Goal: Use online tool/utility: Utilize a website feature to perform a specific function

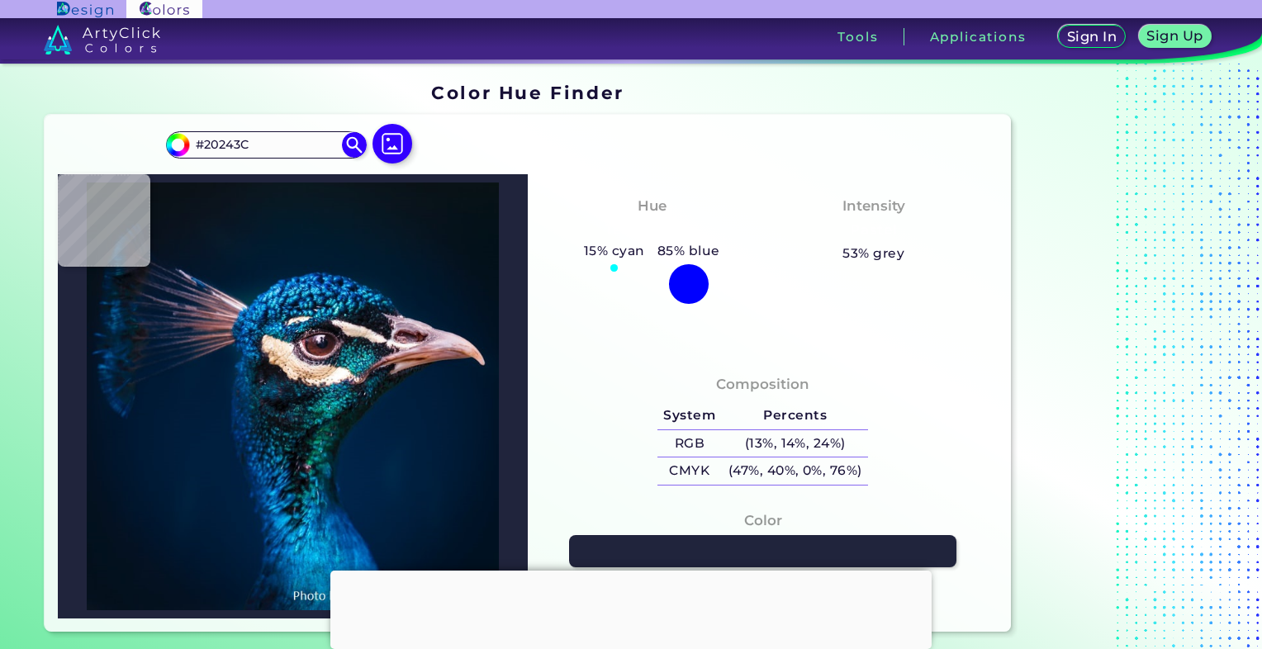
type input "#000000"
type input "#00182e"
type input "#00182E"
type input "#19263a"
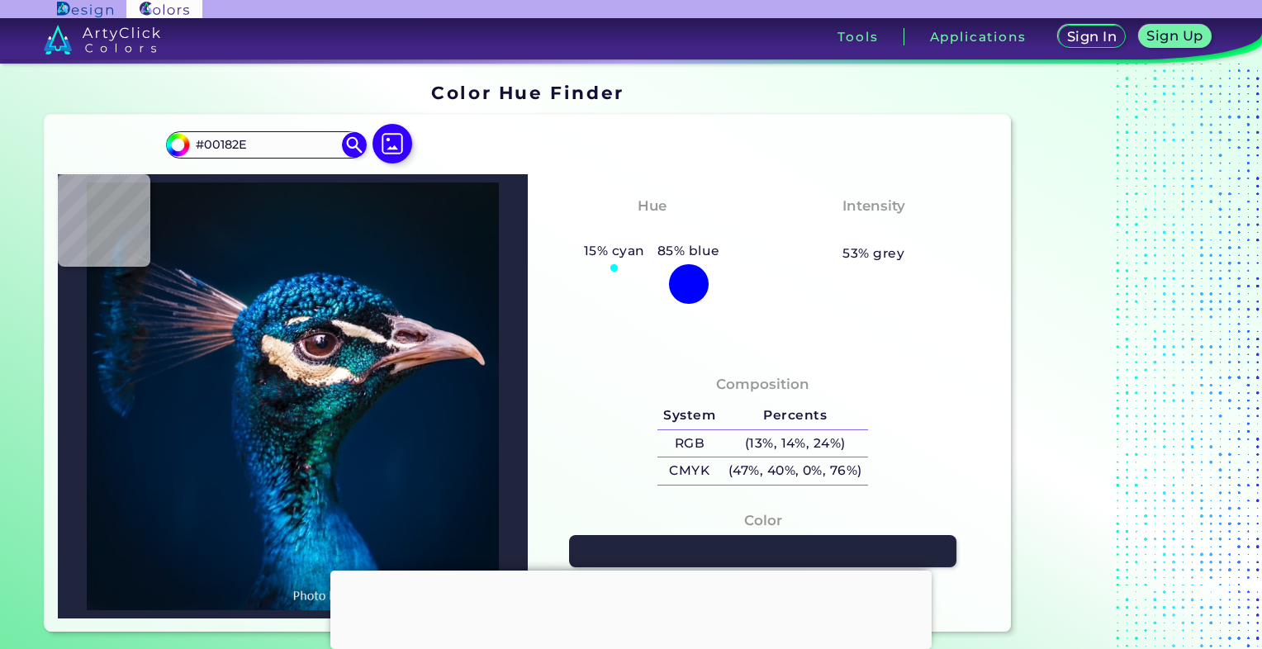
type input "#19263A"
type input "#8e8b9b"
type input "#8E8B9B"
type input "#b7a7b4"
type input "#B7A7B4"
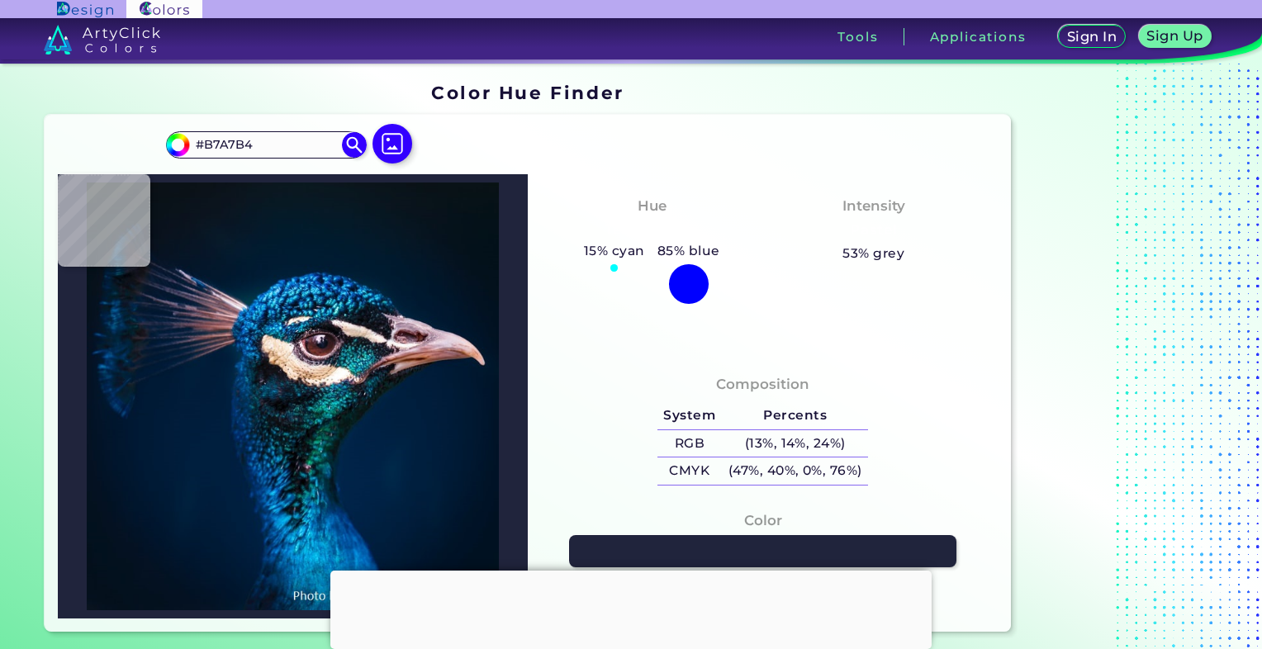
type input "#c7abb3"
type input "#C7ABB3"
type input "#eaced9"
type input "#EACED9"
type input "#c2a7b6"
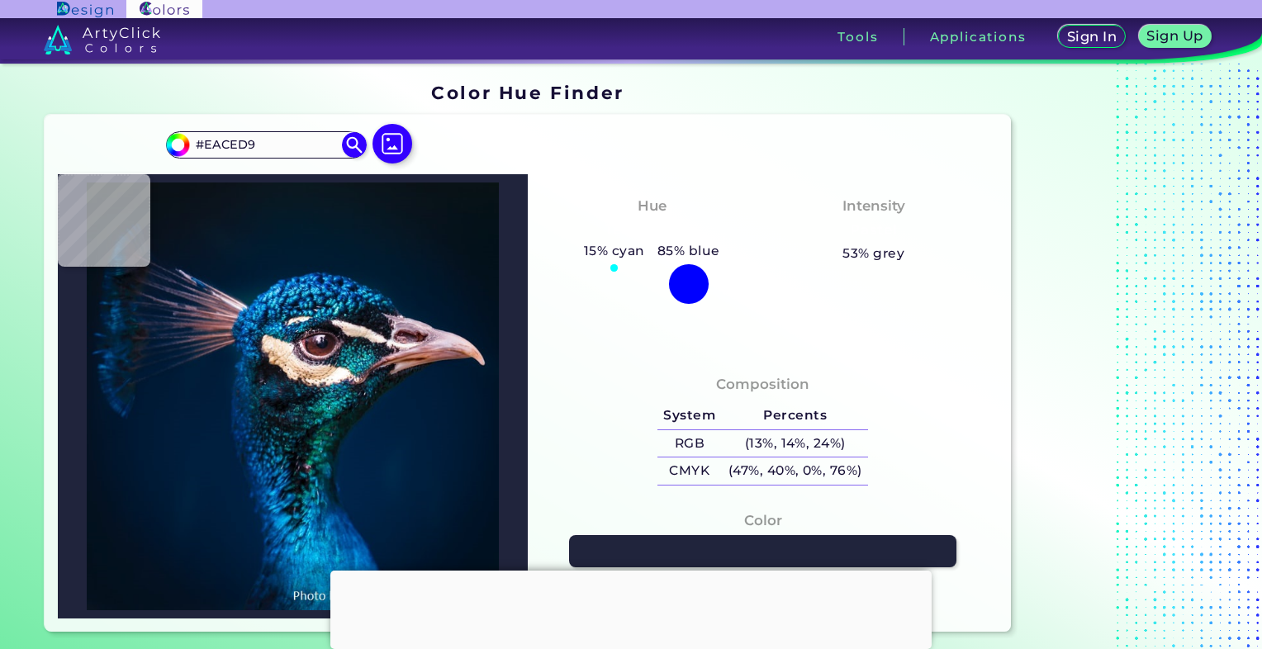
type input "#C2A7B6"
type input "#5b242a"
type input "#5B242A"
type input "#8b5863"
type input "#8B5863"
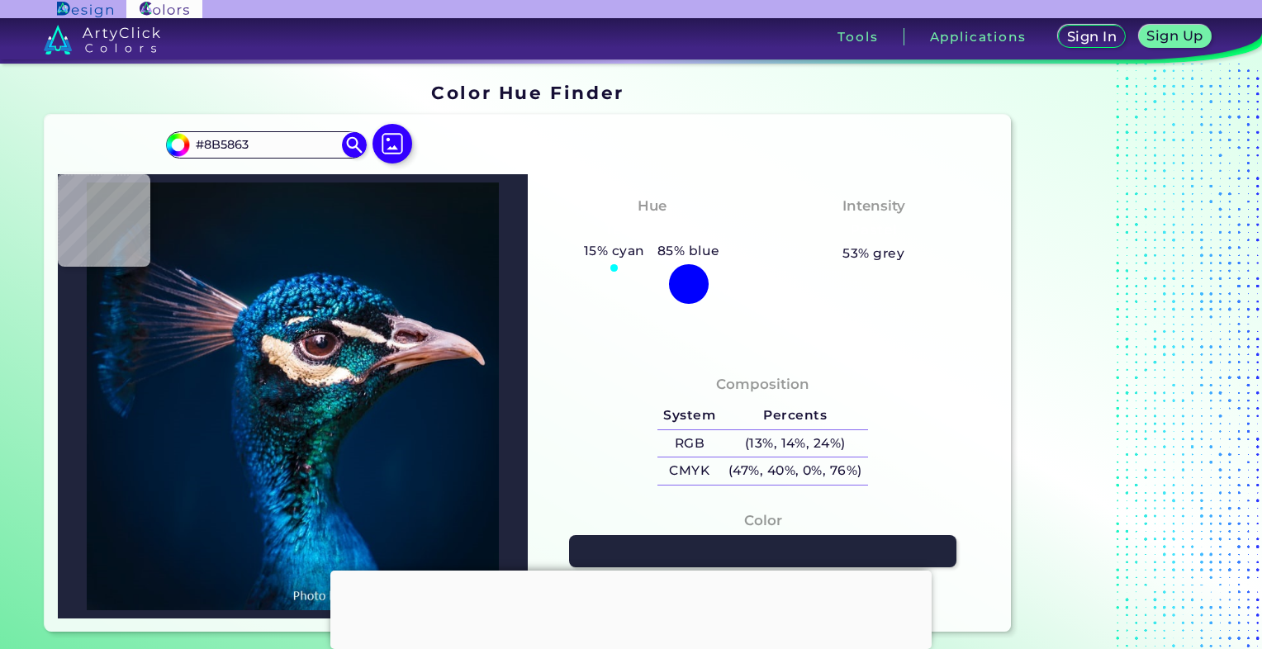
type input "#390f15"
type input "#390F15"
type input "#24070b"
type input "#24070B"
type input "#2a0e13"
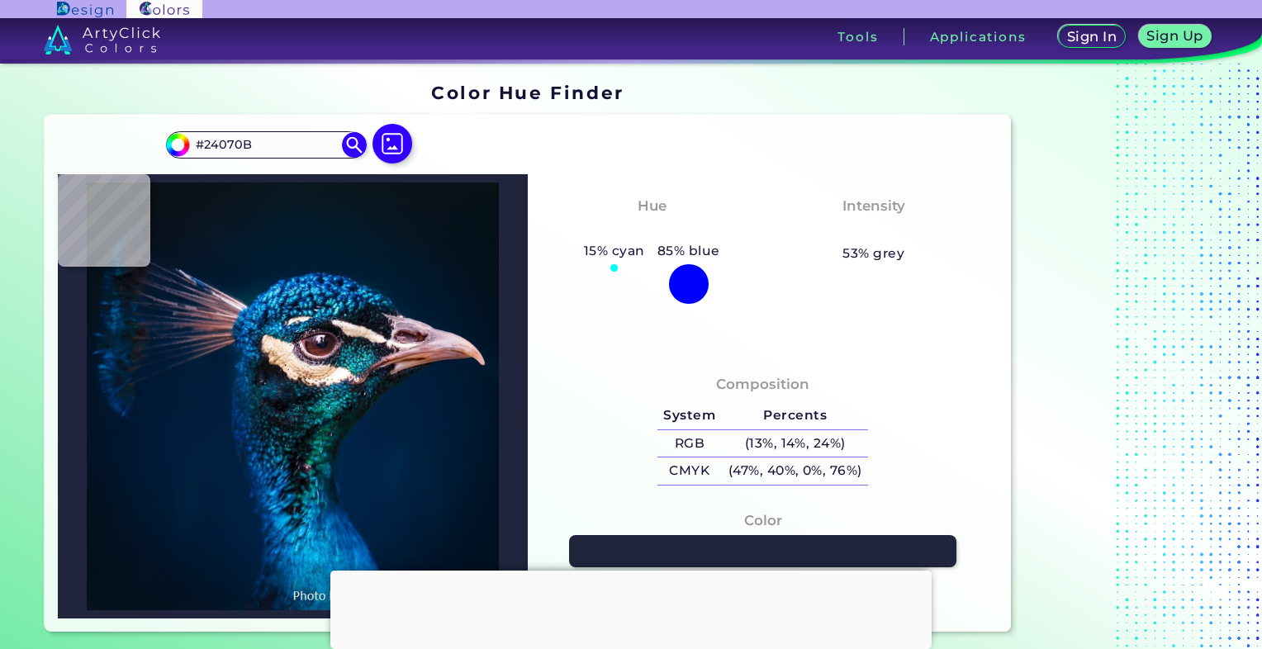
type input "#2A0E13"
type input "#321920"
type input "#381b26"
type input "#381B26"
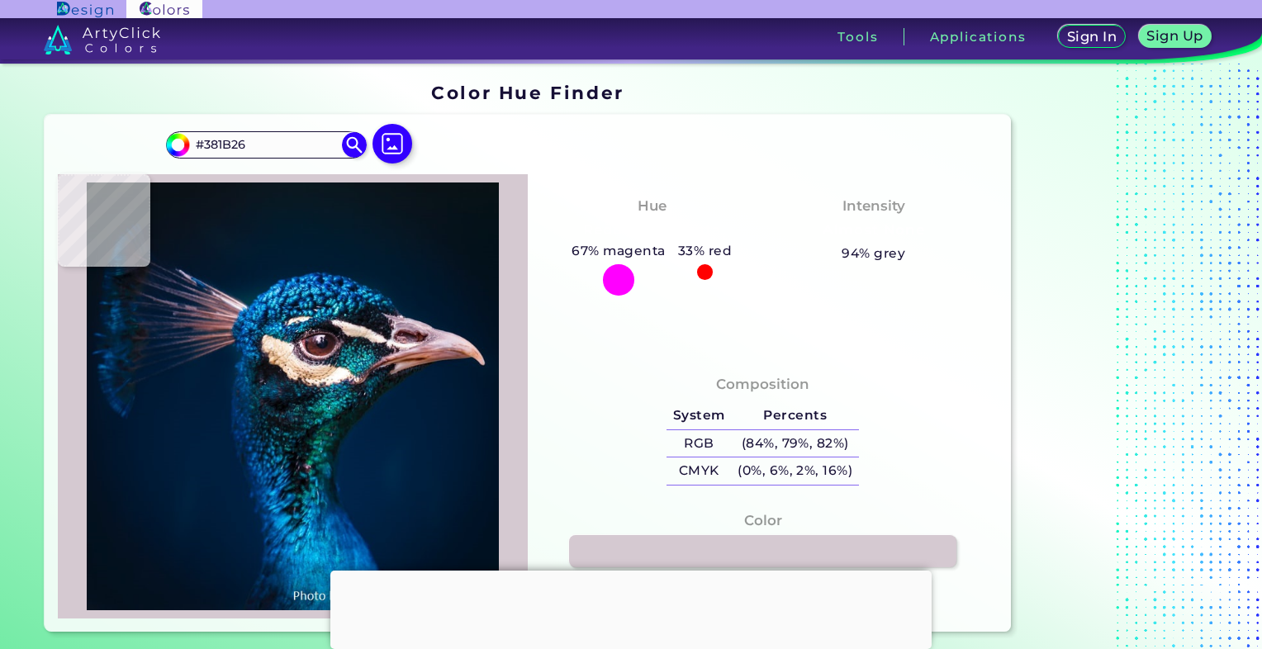
type input "#d5c9d1"
type input "#D5C9D1"
type input "#16161b"
type input "#16161B"
type input "#f6f3ef"
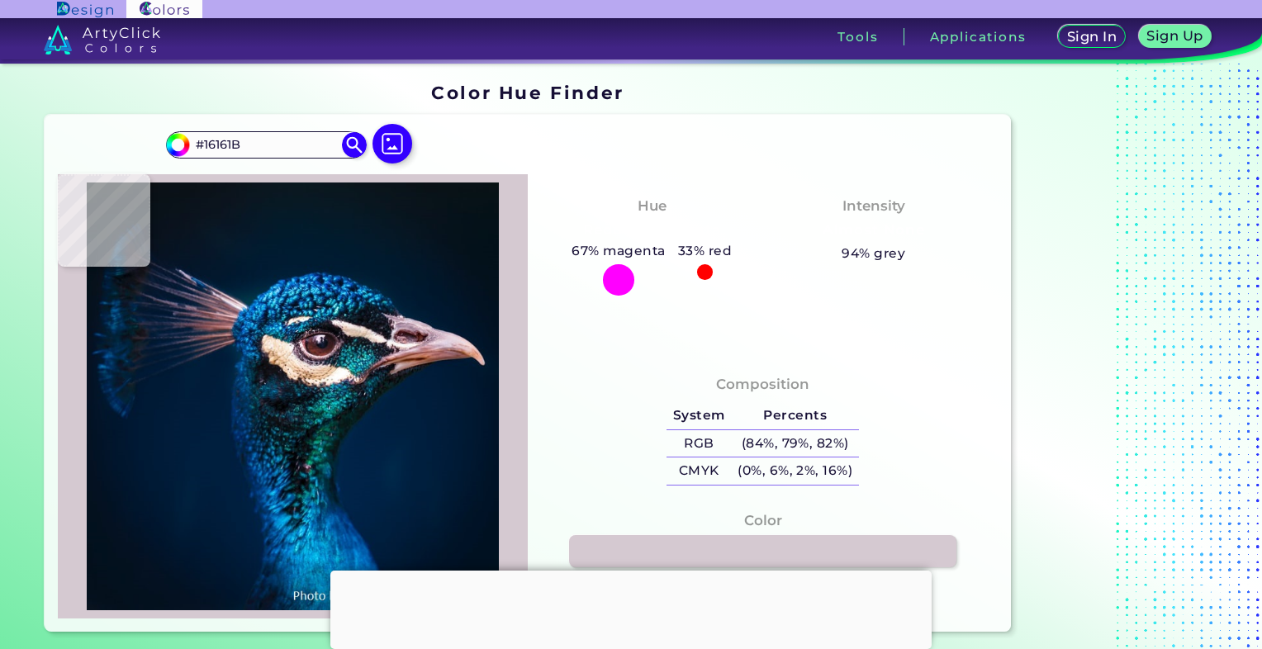
type input "#F6F3EF"
type input "#f0dad3"
type input "#F0DAD3"
type input "#e6cac0"
type input "#E6CAC0"
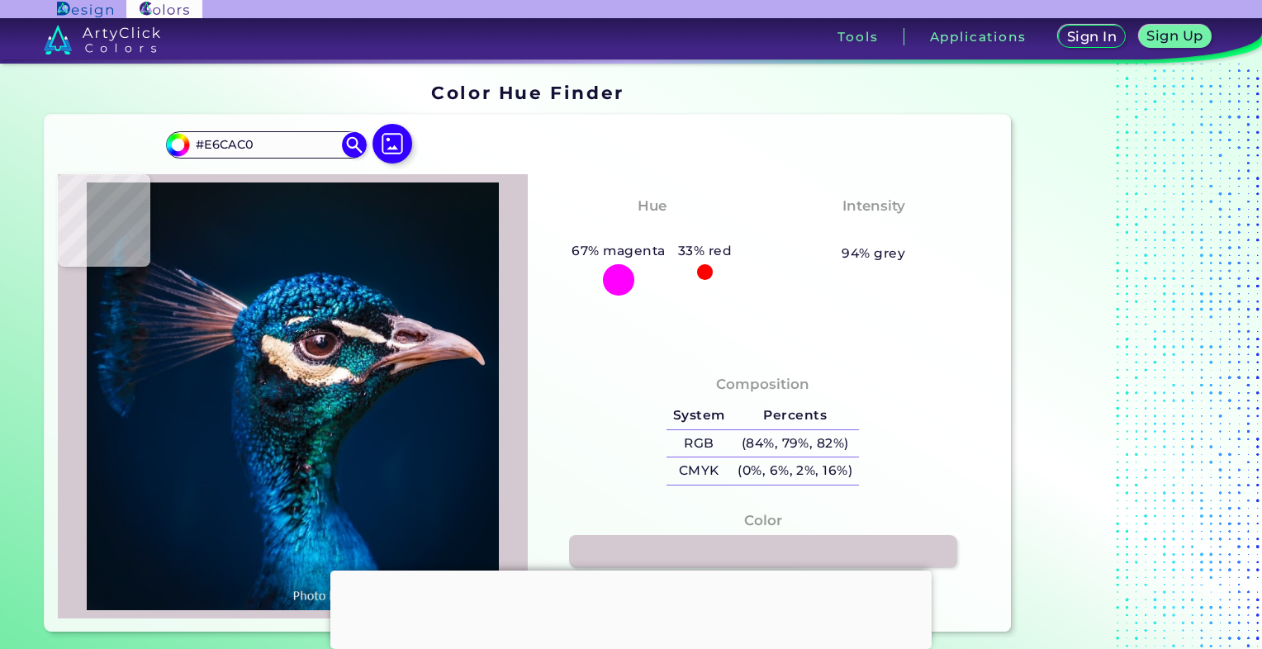
type input "#dfc8c1"
type input "#DFC8C1"
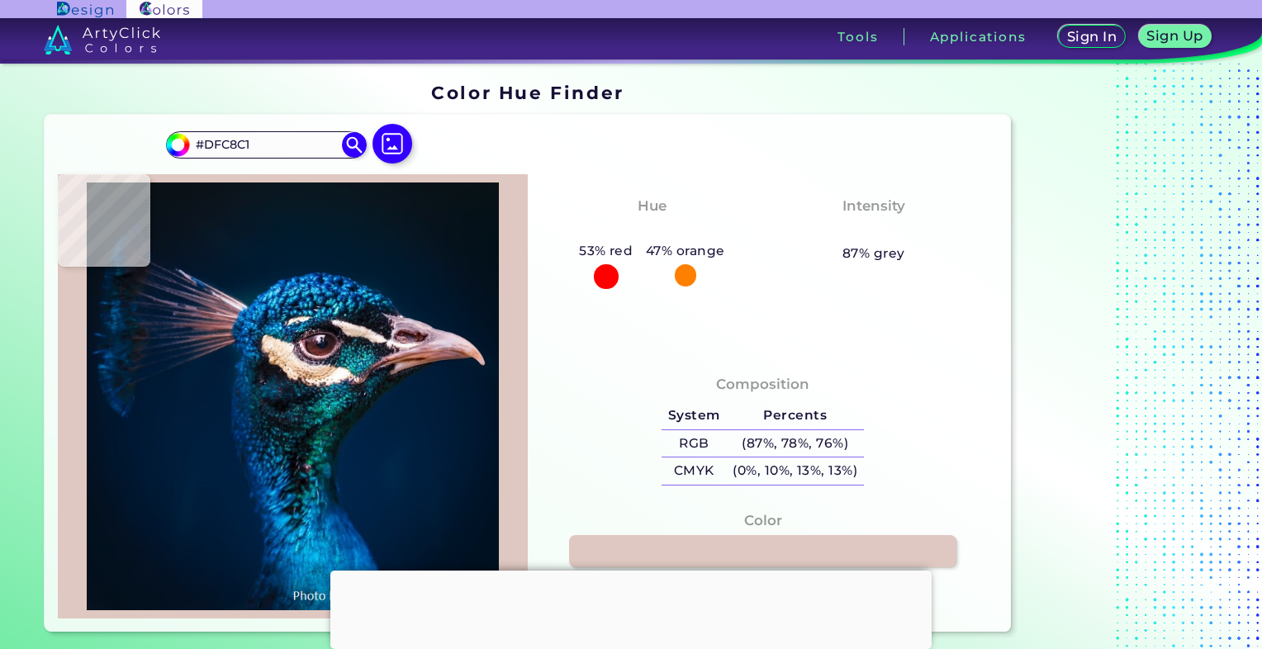
type input "#e3d6d0"
type input "#E3D6D0"
type input "#1d1c27"
type input "#1D1C27"
type input "#131c2f"
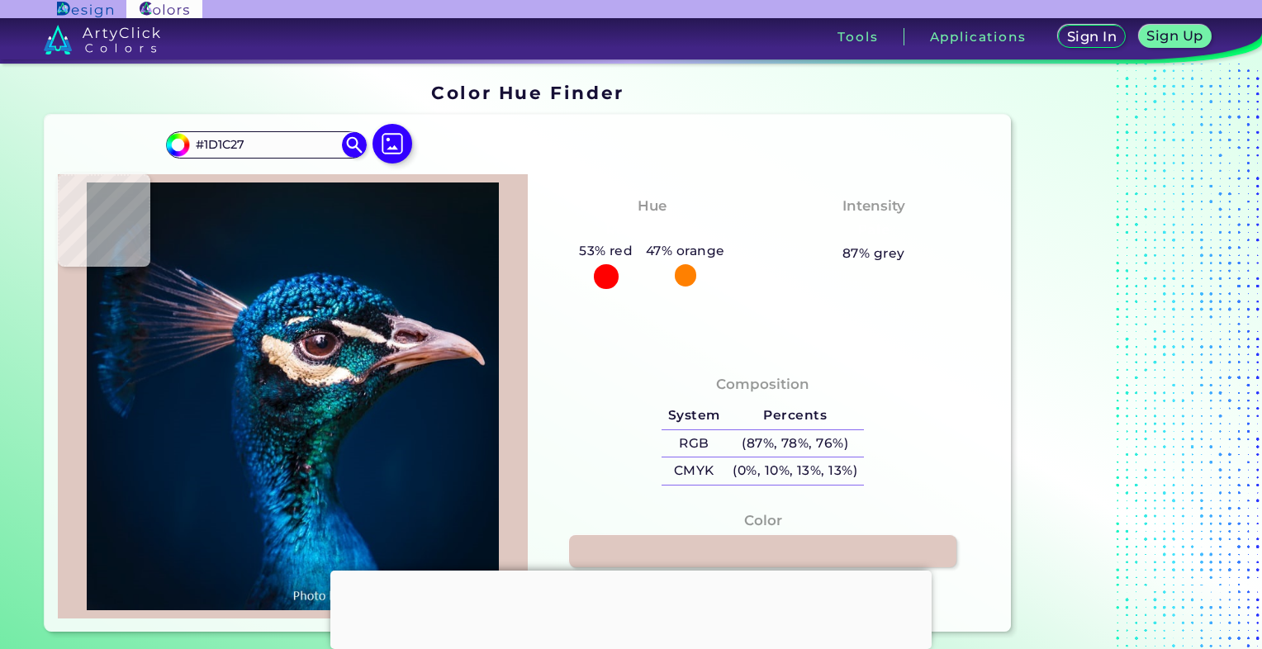
type input "#131C2F"
type input "#2a6f79"
type input "#2A6F79"
type input "#161926"
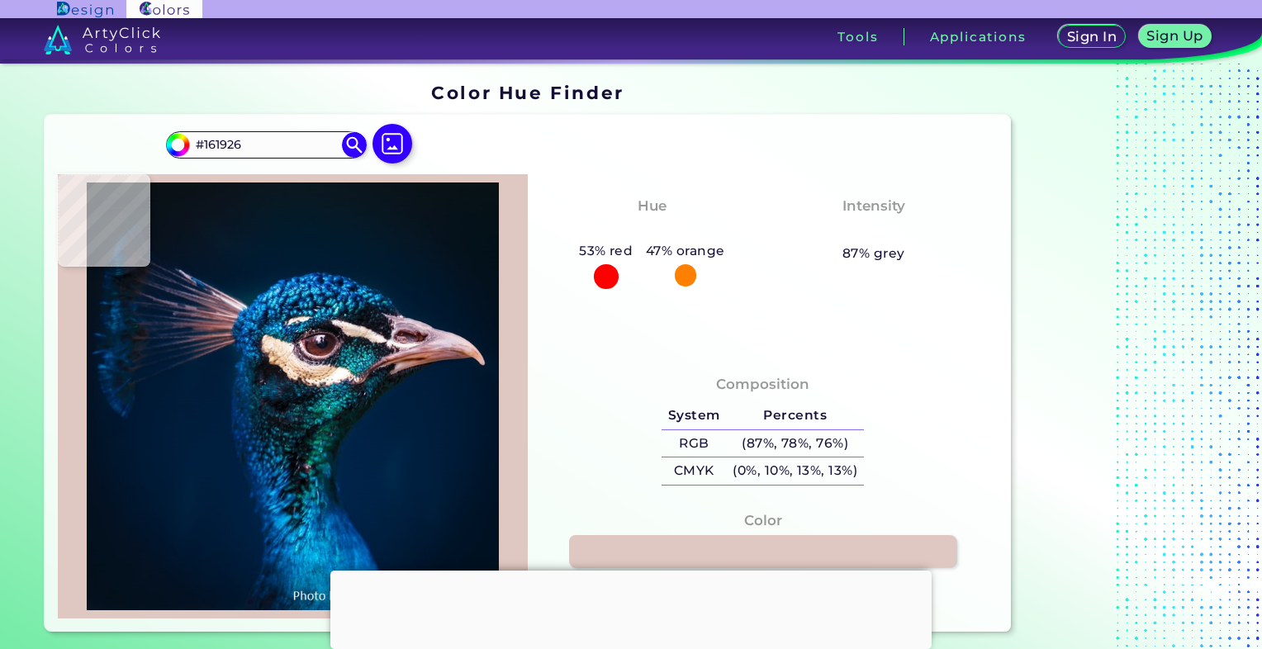
type input "#041015"
type input "#0f1623"
type input "#0F1623"
type input "#181727"
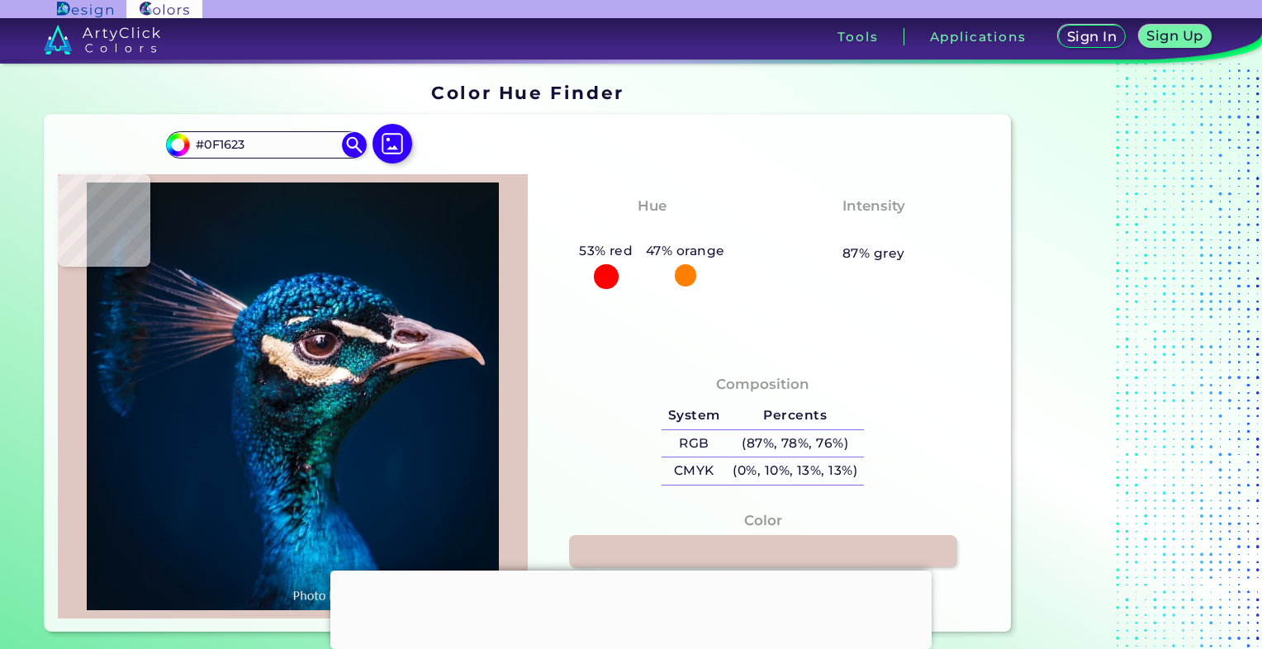
type input "#181727"
type input "#120b14"
type input "#120B14"
type input "#160f18"
type input "#160F18"
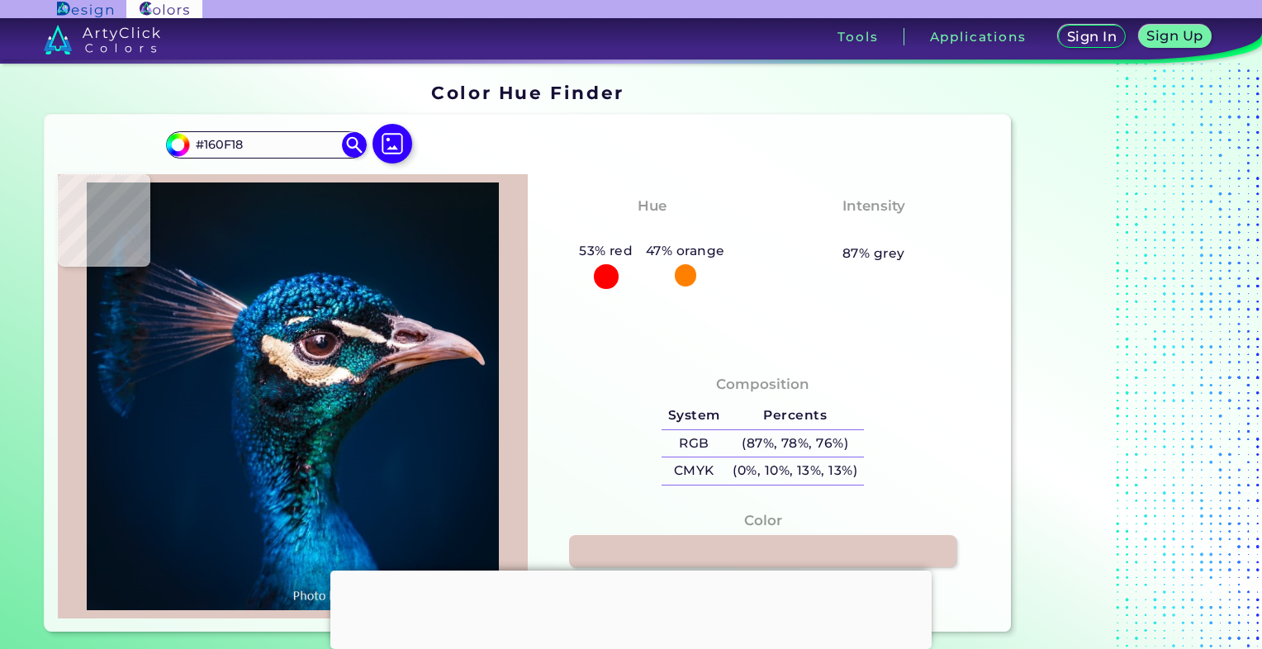
type input "#110e14"
type input "#110E14"
type input "#0f1119"
type input "#0F1119"
type input "#0a1e2f"
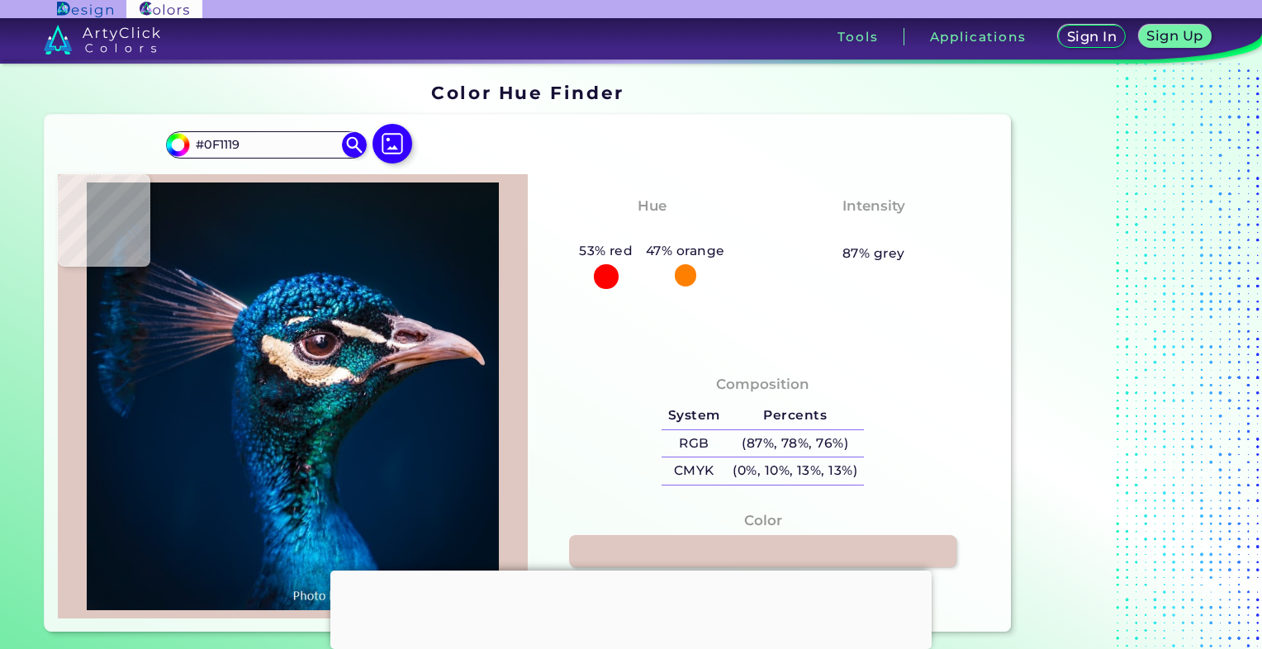
type input "#0A1E2F"
type input "#c3b4b3"
type input "#C3B4B3"
type input "#786b6f"
type input "#786B6F"
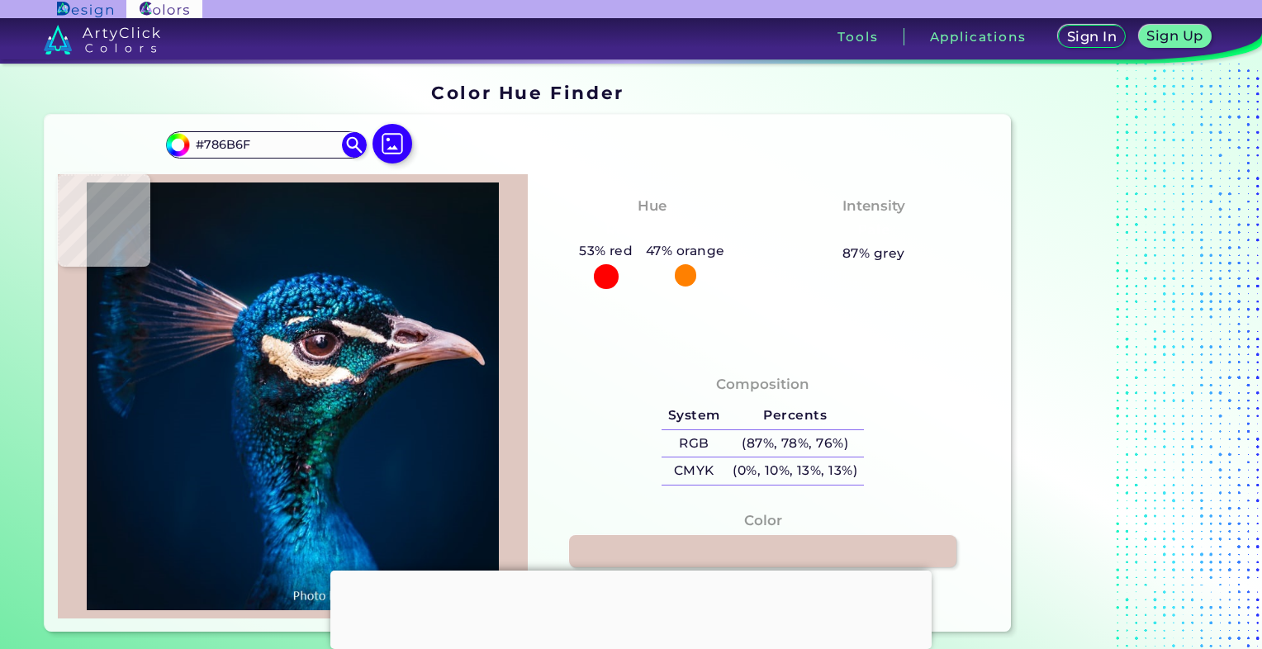
type input "#fbf7f4"
type input "#FBF7F4"
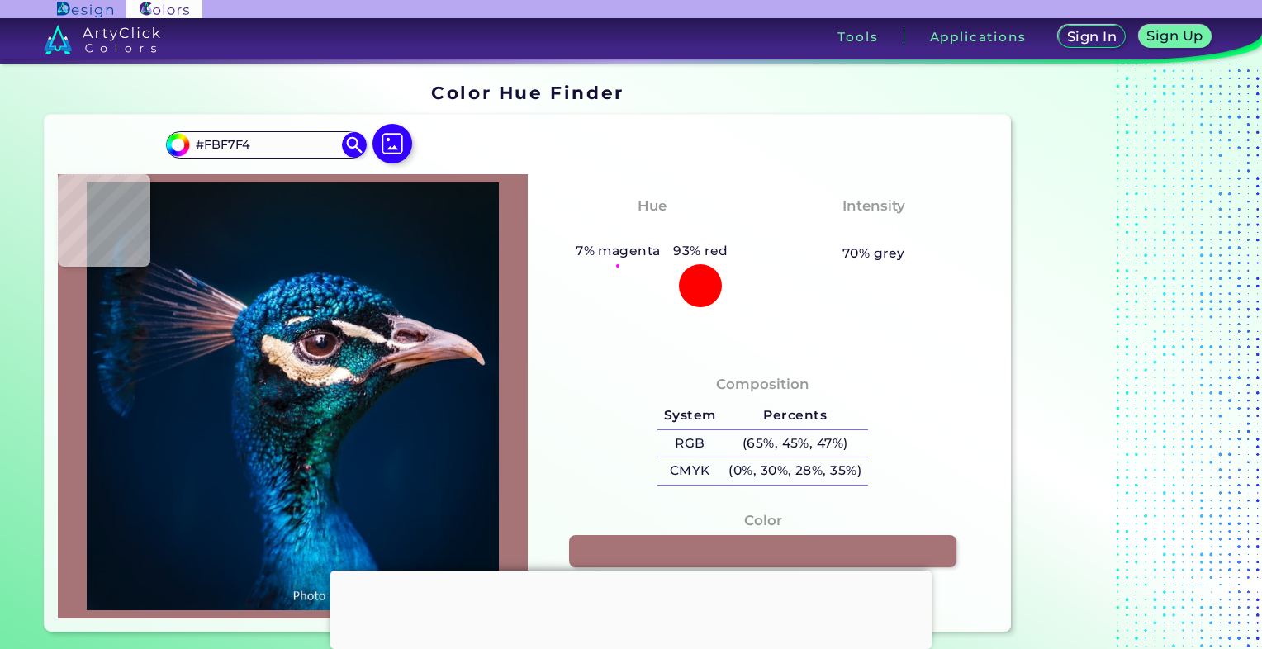
type input "#a67477"
type input "#A67477"
type input "#011427"
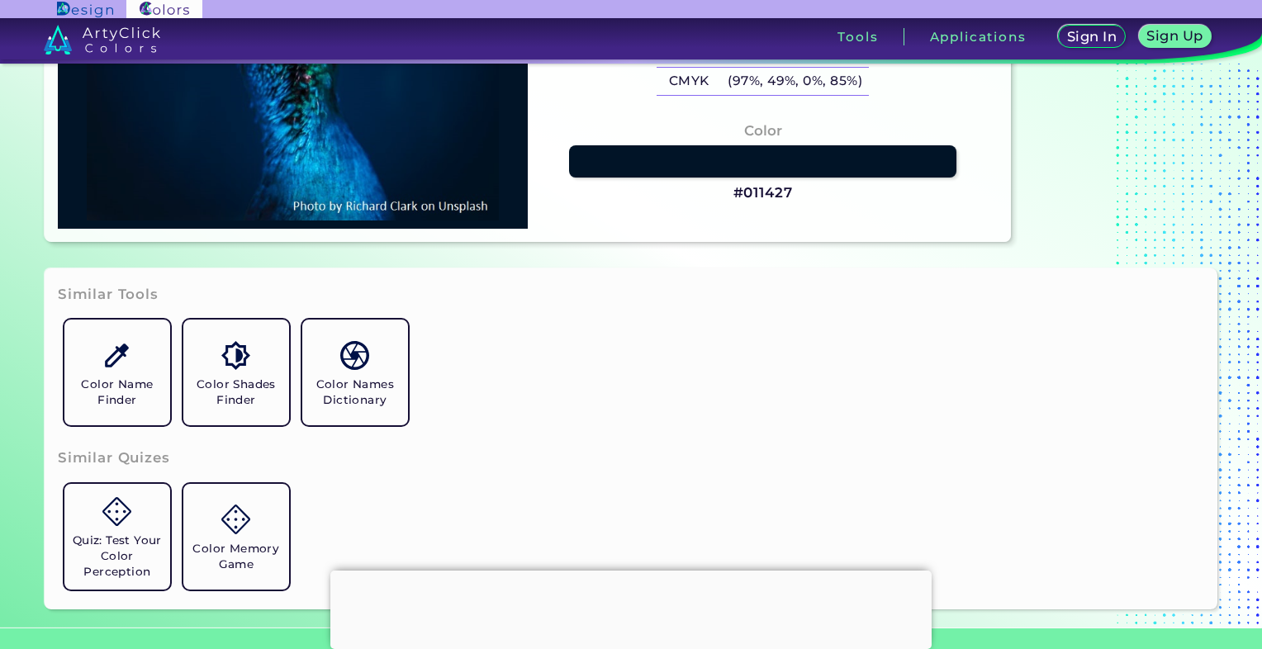
scroll to position [413, 0]
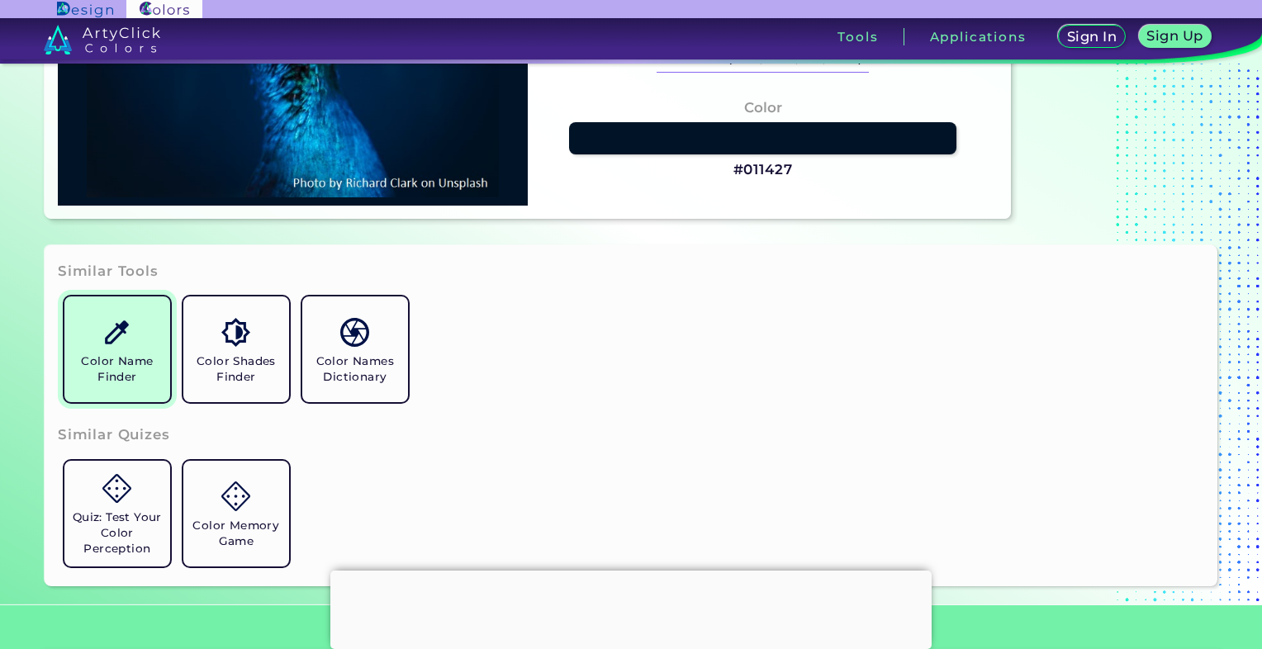
click at [121, 336] on img at bounding box center [116, 332] width 29 height 29
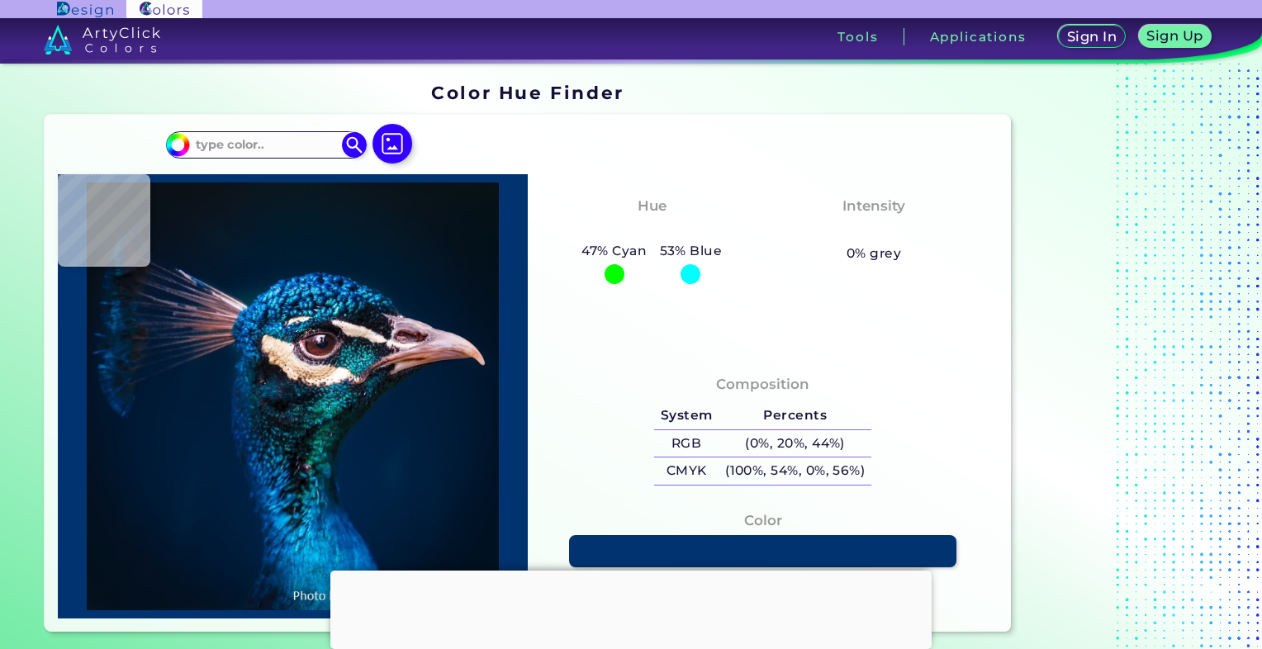
type input "#091219"
type input "#081118"
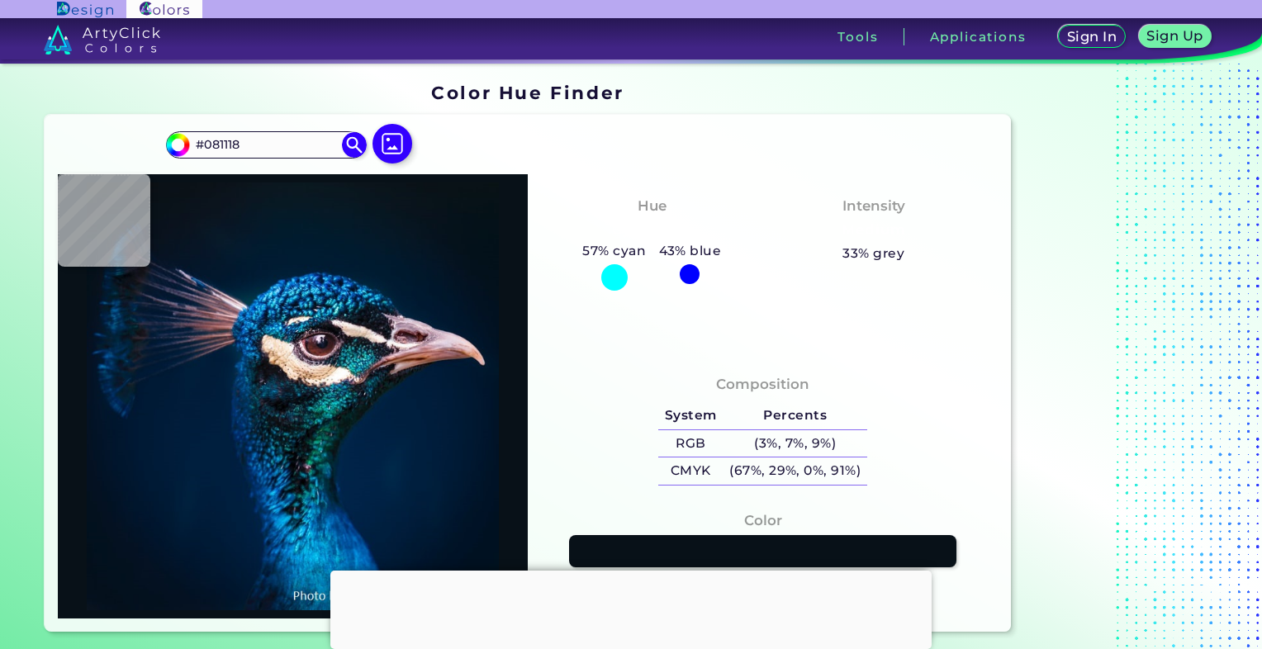
type input "#091219"
type input "#0a131a"
type input "#0A131A"
type input "#0a121c"
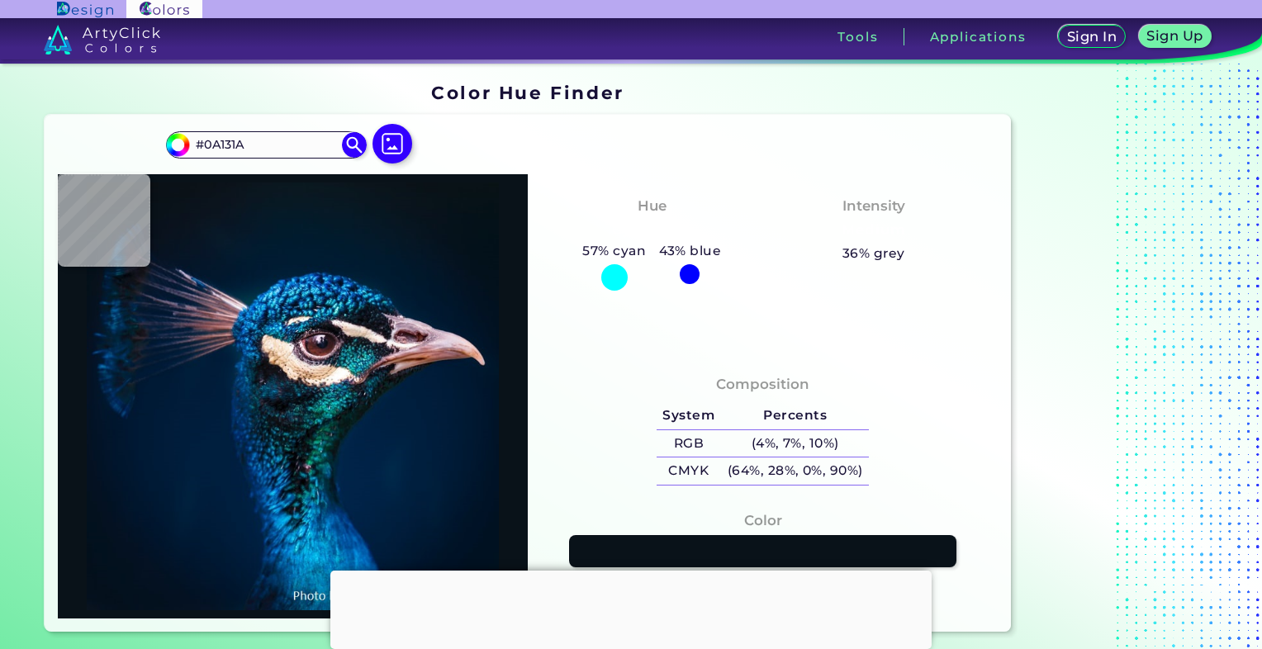
type input "#0A121C"
type input "#0b131e"
type input "#0B131E"
type input "#0a141e"
type input "#0A141E"
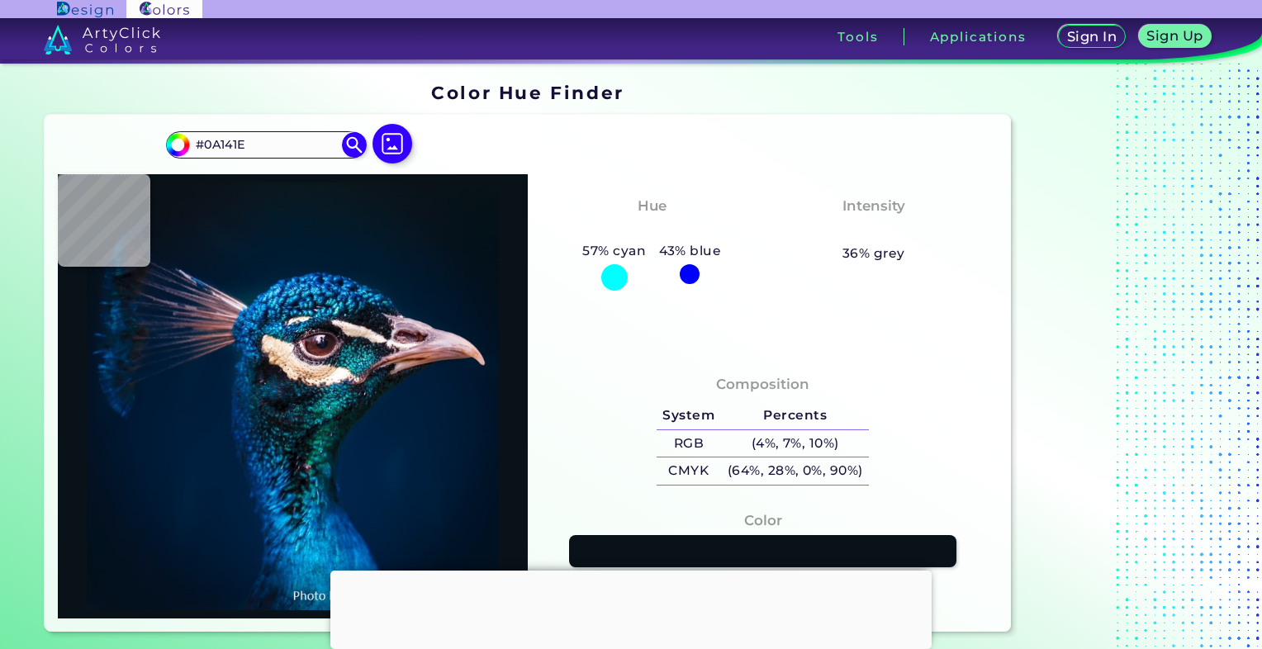
type input "#0b151f"
type input "#0B151F"
type input "#091722"
type input "#071927"
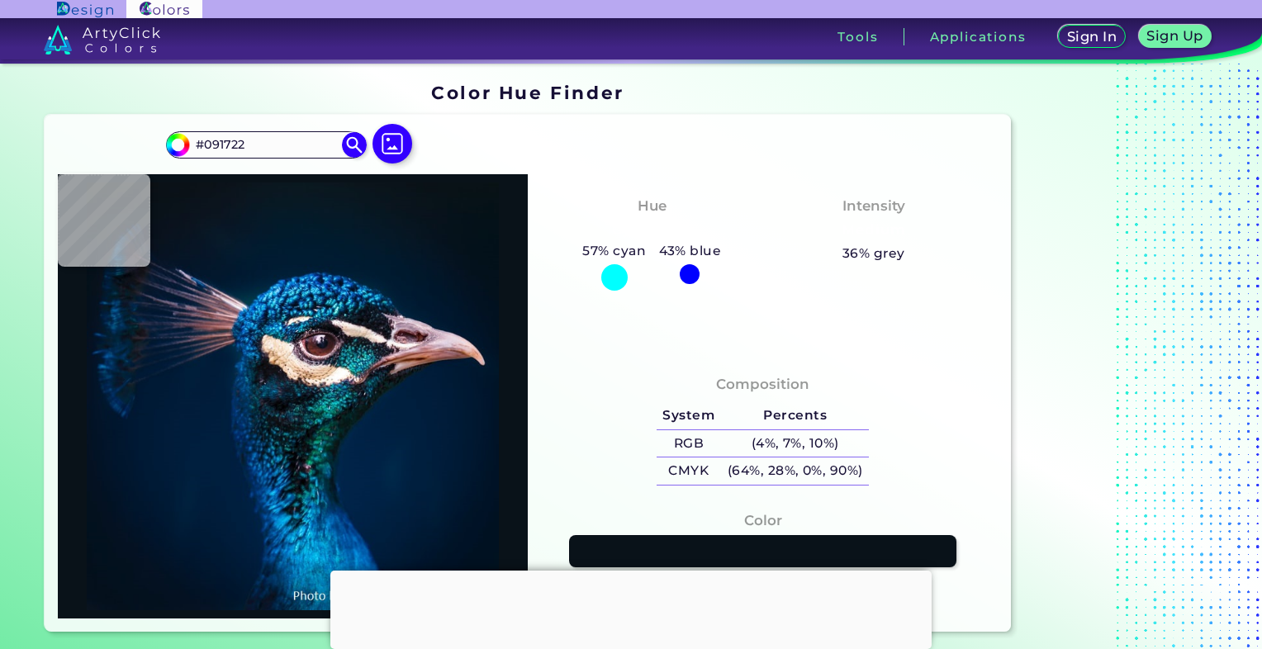
type input "#071927"
type input "#061928"
type input "#031a2a"
type input "#031A2A"
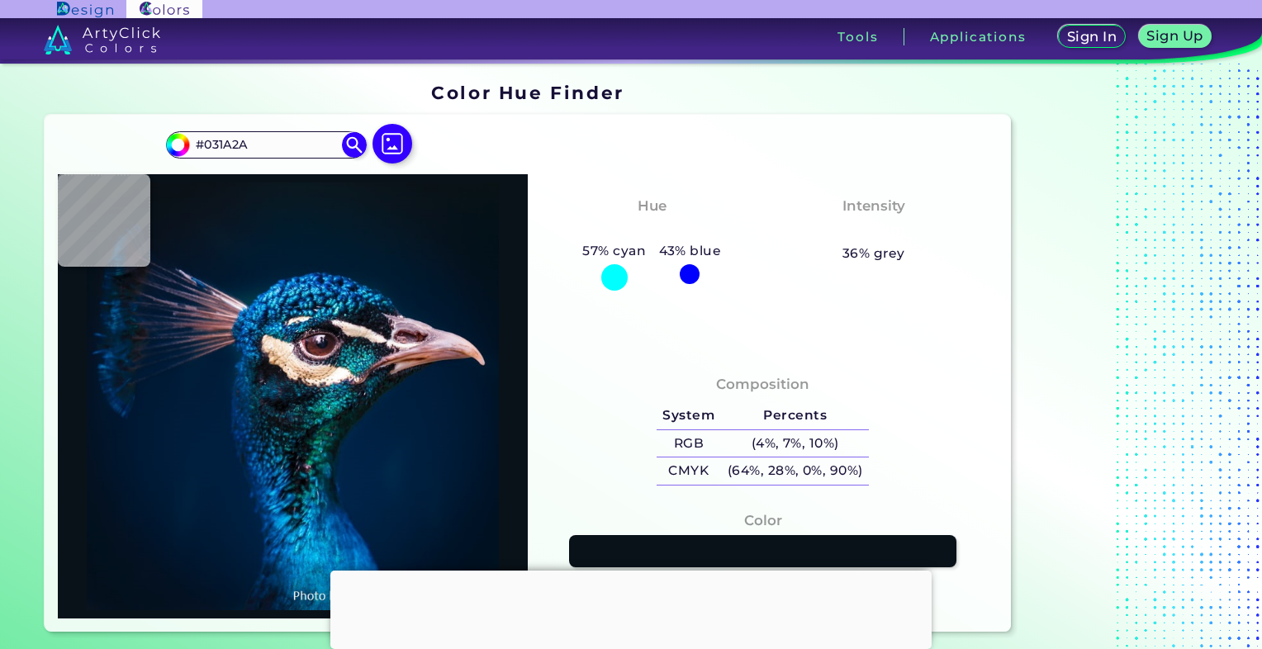
type input "#011a2a"
type input "#011A2A"
type input "#011b2a"
type input "#011B2A"
type input "#011b2c"
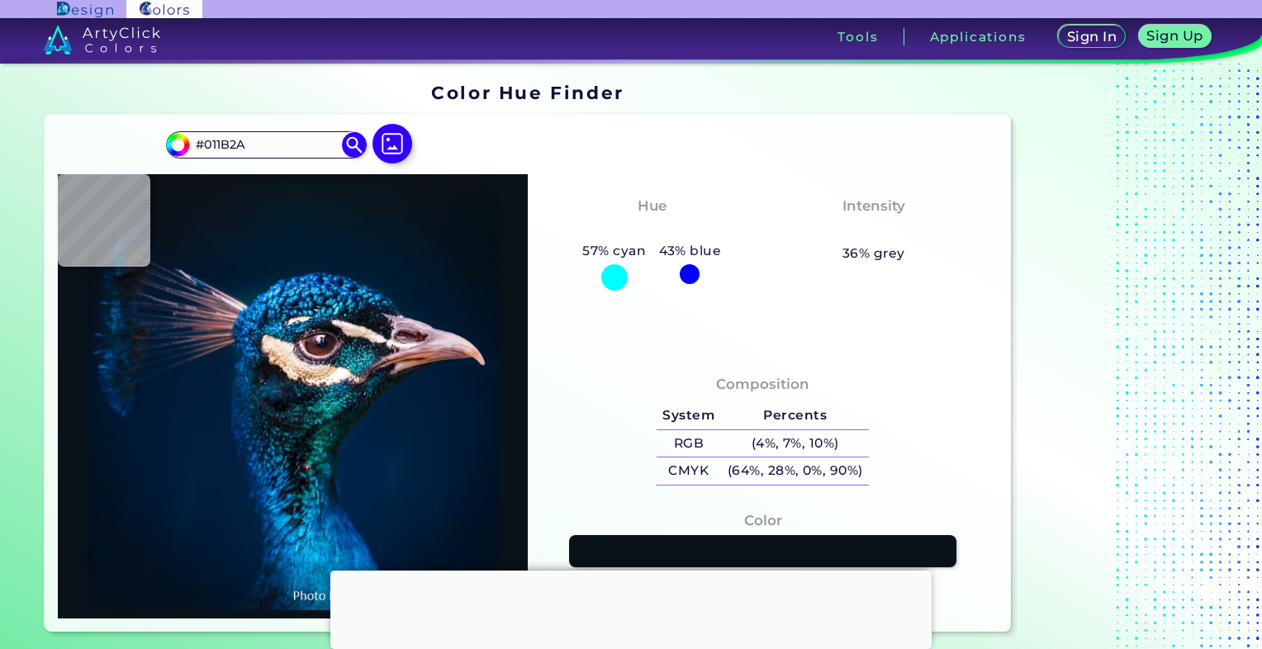
type input "#011B2C"
type input "#011b2b"
type input "#011B2B"
type input "#021c2d"
type input "#021C2D"
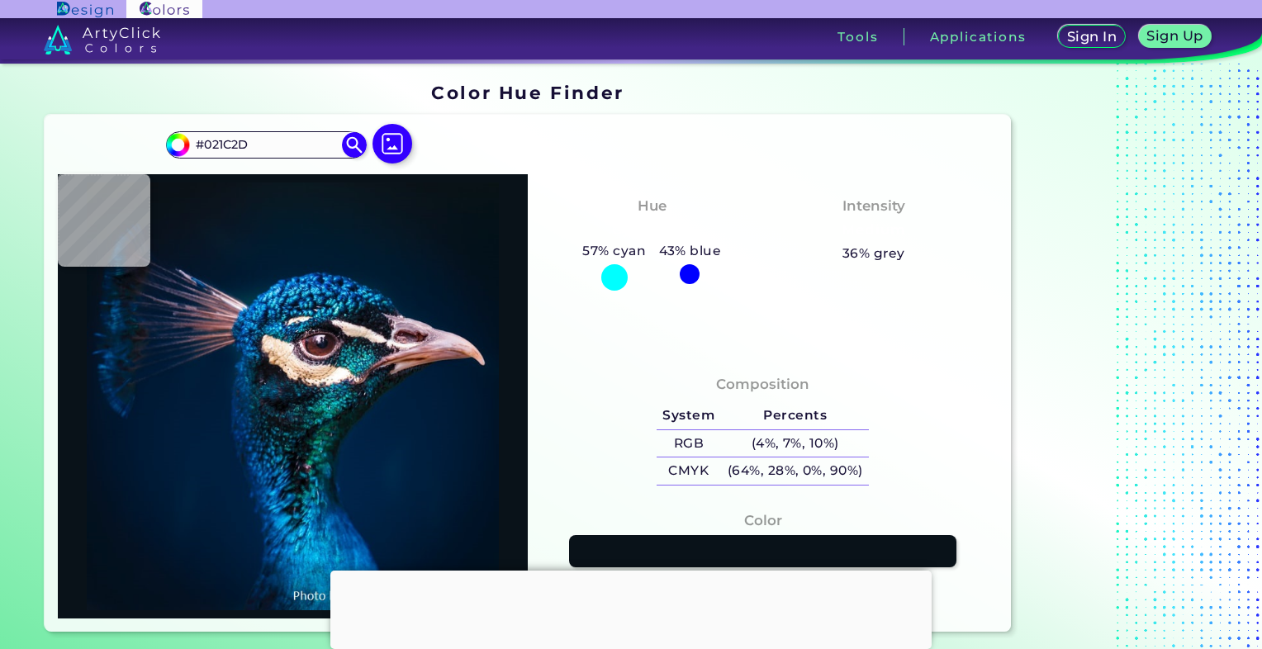
type input "#011b2c"
type input "#011B2C"
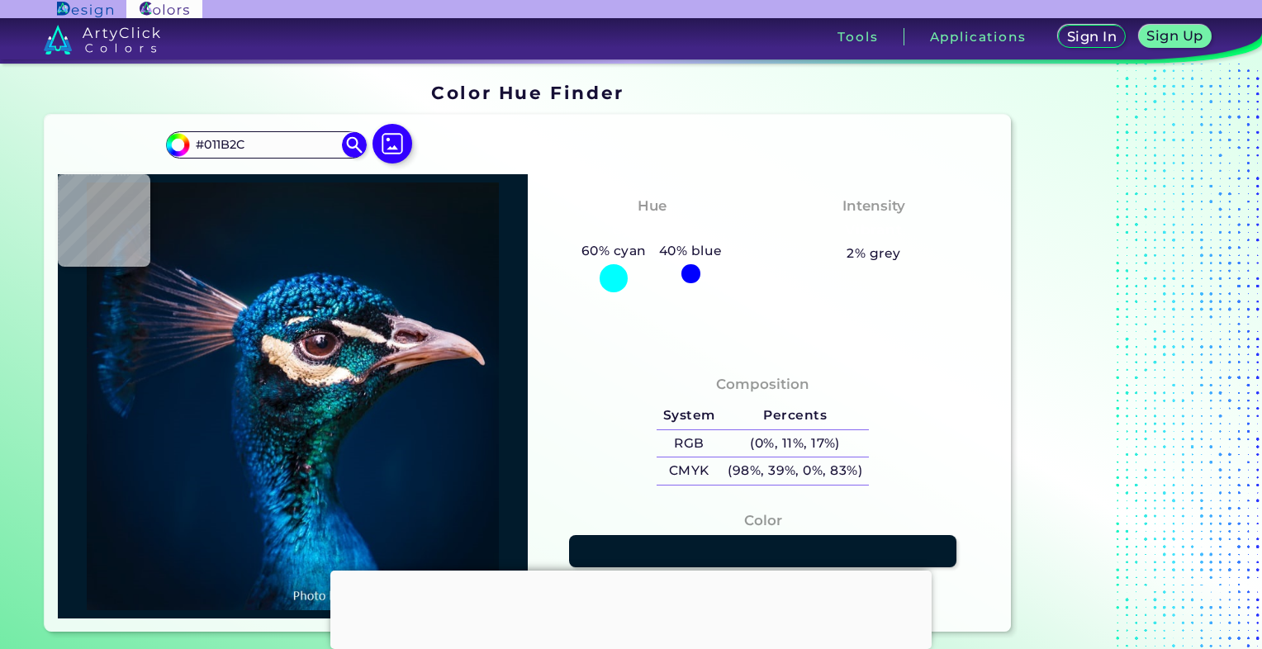
type input "#001b2e"
type input "#001B2E"
type input "#001b2f"
type input "#001B2F"
type input "#001b30"
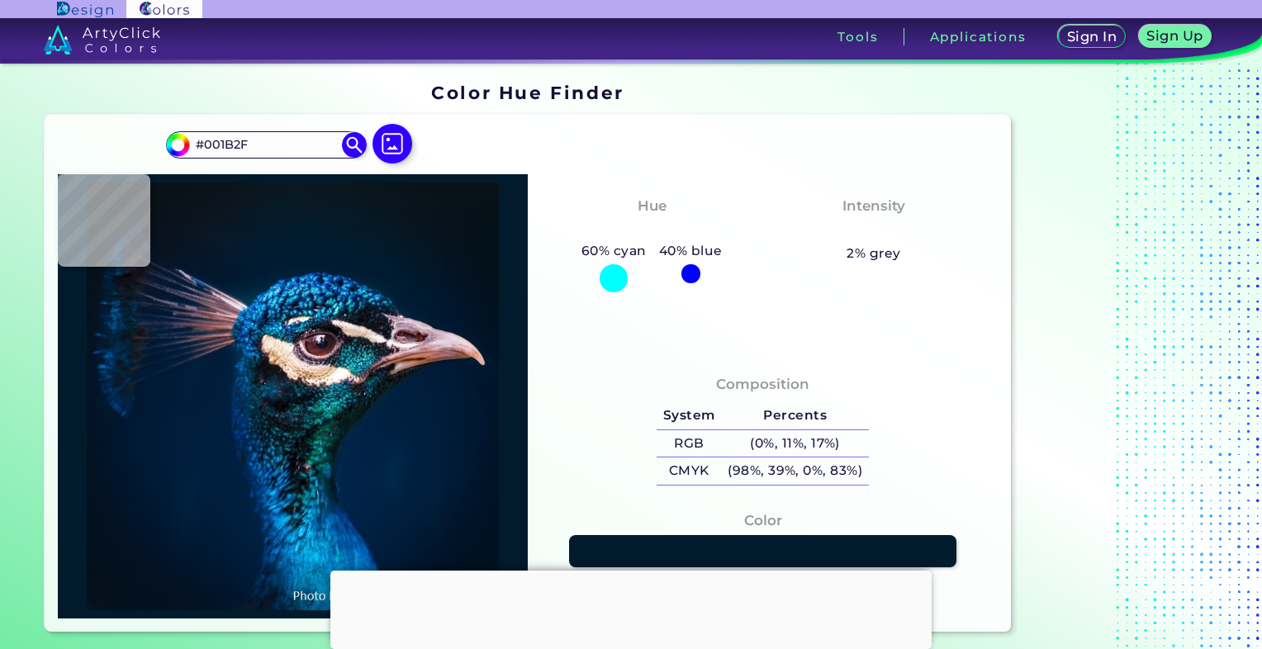
type input "#001B30"
type input "#011b32"
type input "#011B32"
type input "#001b30"
type input "#001B30"
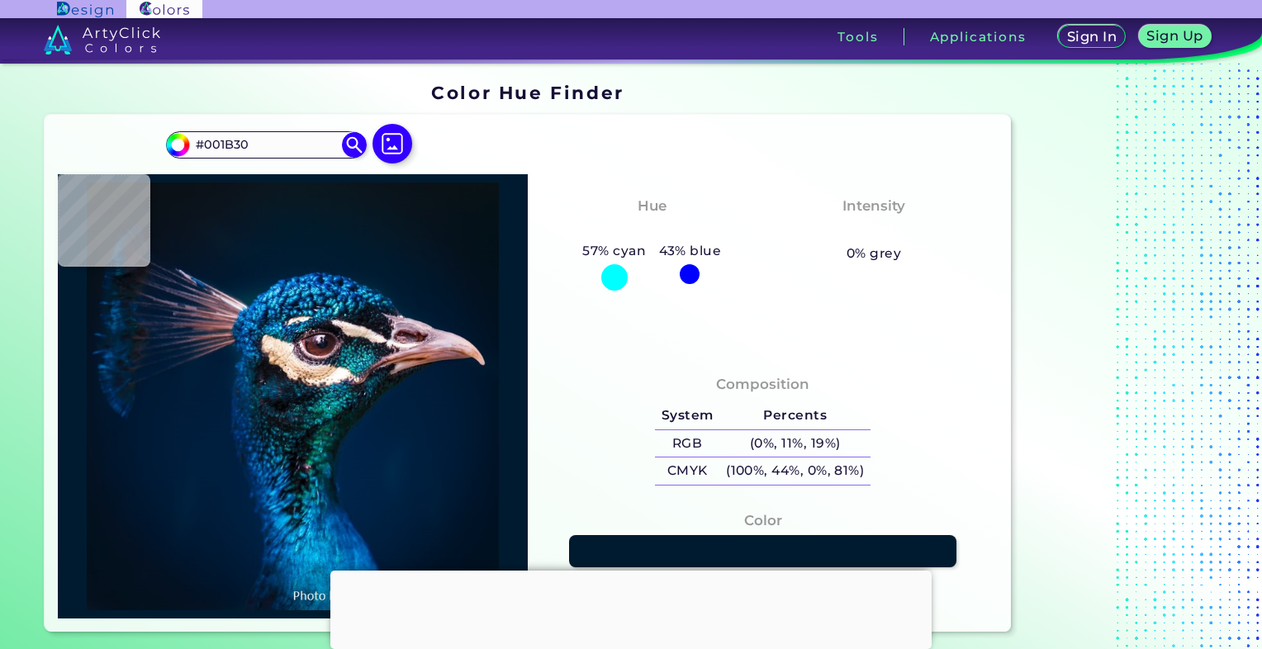
type input "#001a31"
type input "#001A31"
type input "#001c32"
type input "#001C32"
type input "#001f36"
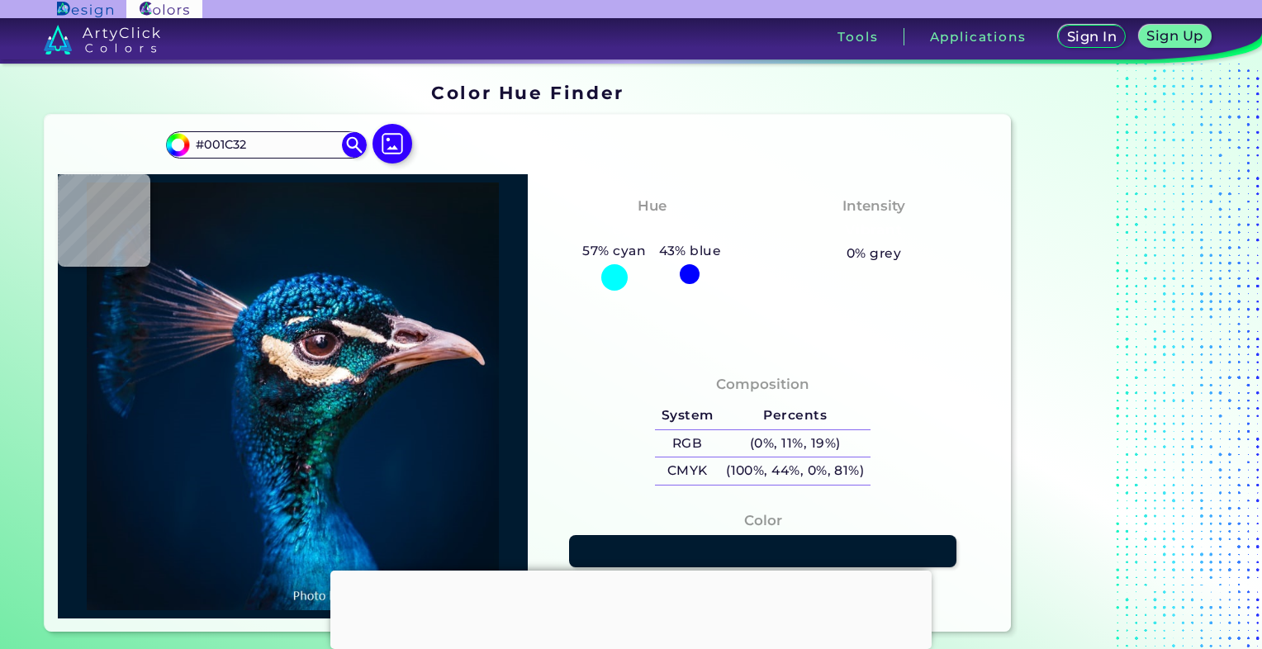
type input "#001F36"
type input "#094188"
type input "#31aeea"
type input "#31AEEA"
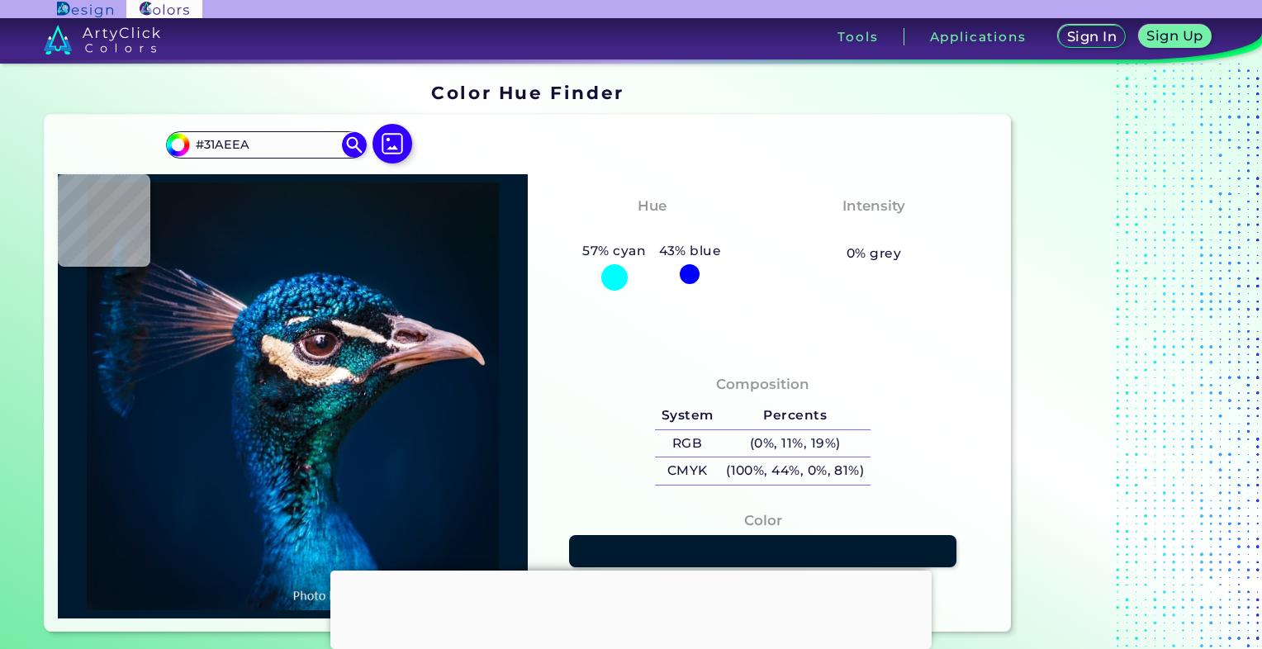
type input "#097ec9"
type input "#097EC9"
type input "#53d7ff"
type input "#53D7FF"
type input "#0f5391"
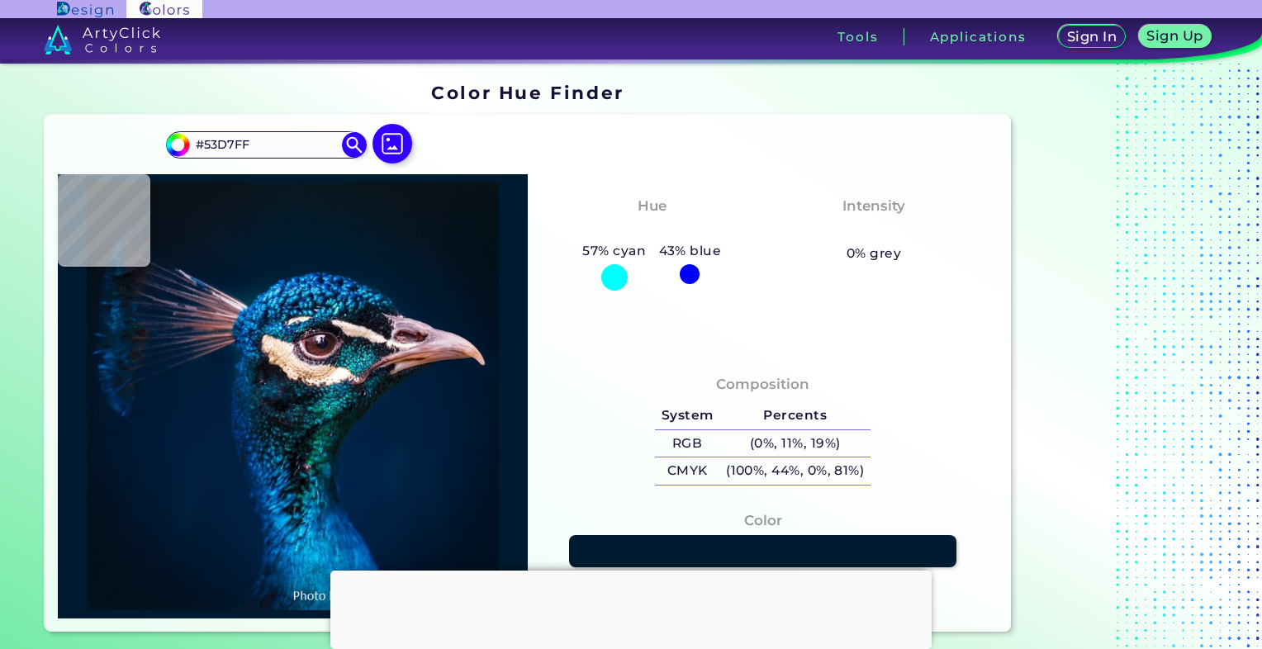
type input "#0F5391"
type input "#0f4c71"
type input "#0F4C71"
type input "#3fb9c9"
type input "#3FB9C9"
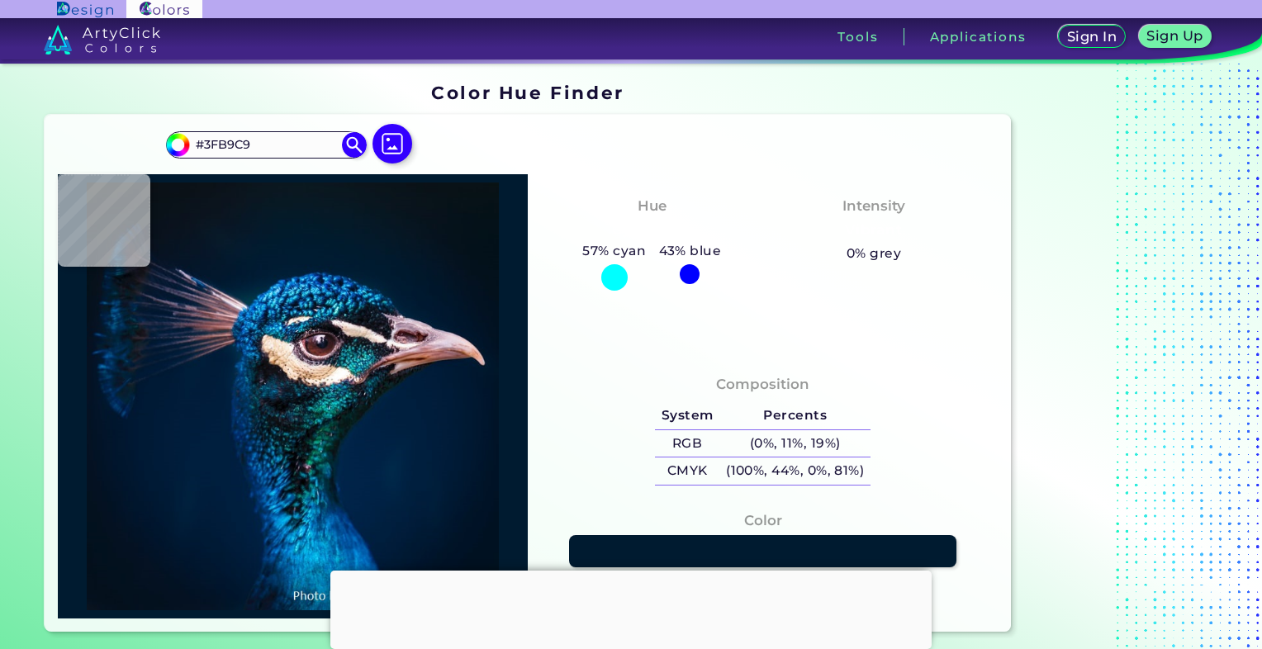
type input "#0e9db1"
type input "#0E9DB1"
type input "#a8faff"
type input "#A8FAFF"
type input "#52c4d5"
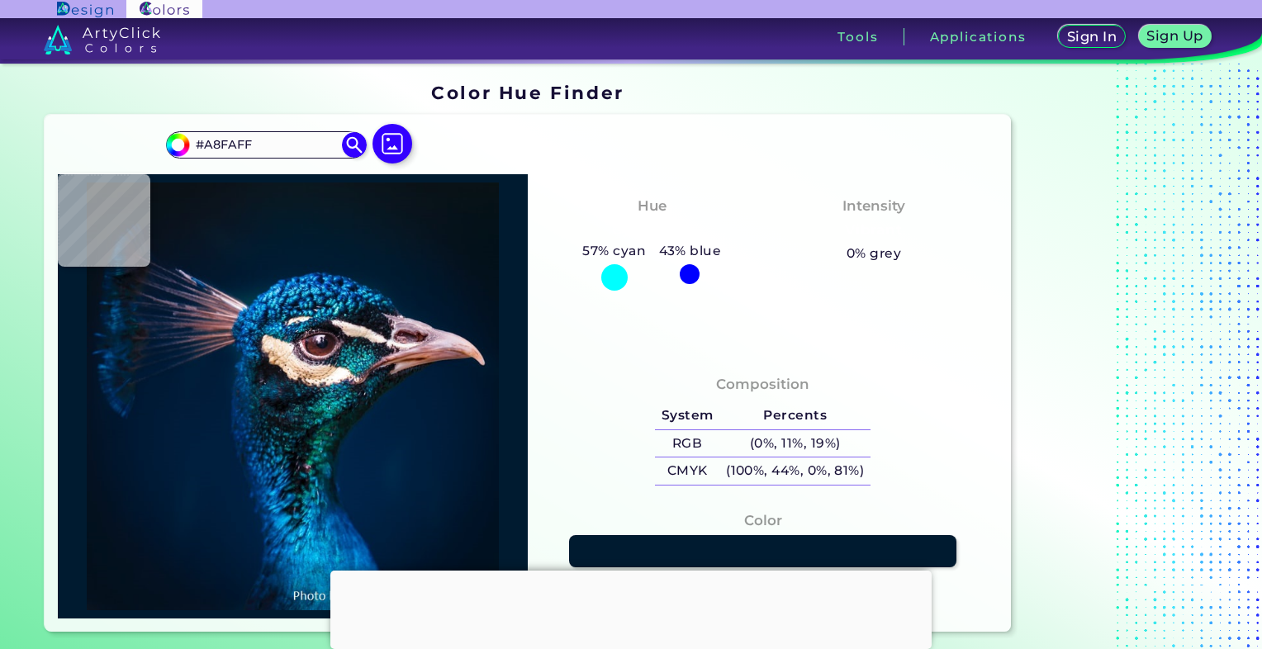
type input "#52C4D5"
type input "#3e6f8c"
type input "#3E6F8C"
type input "#35505d"
type input "#35505D"
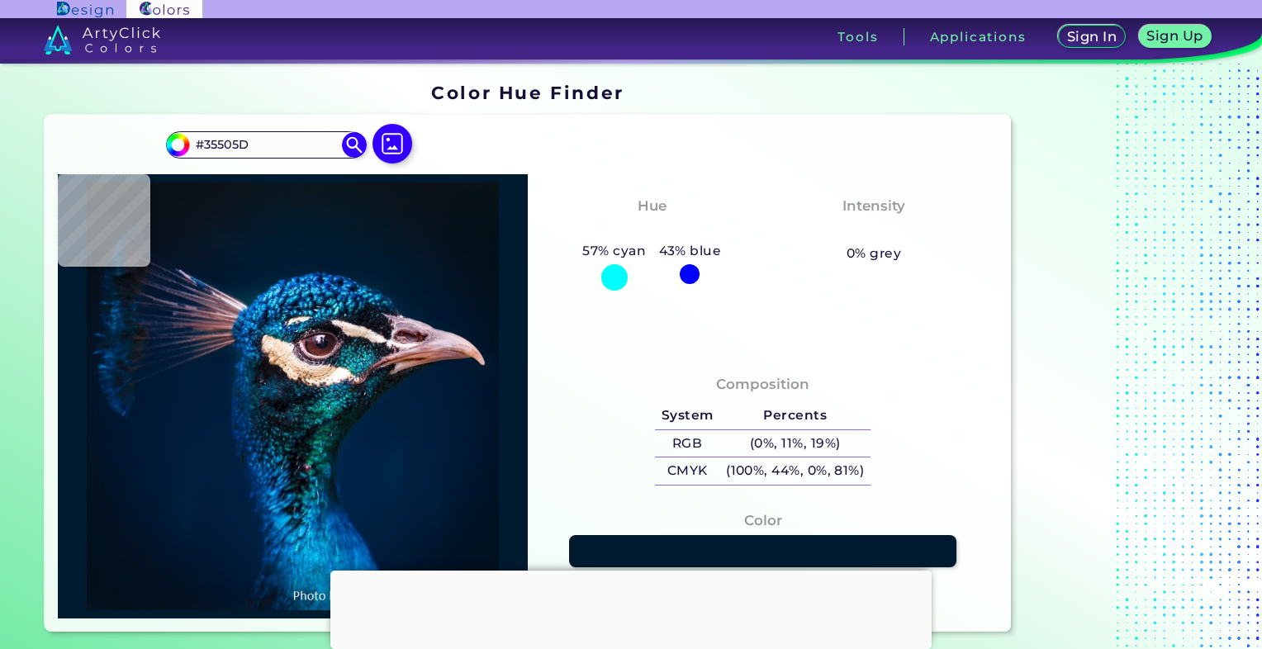
type input "#241b28"
type input "#241B28"
type input "#0f1619"
type input "#0F1619"
type input "#0a0a0f"
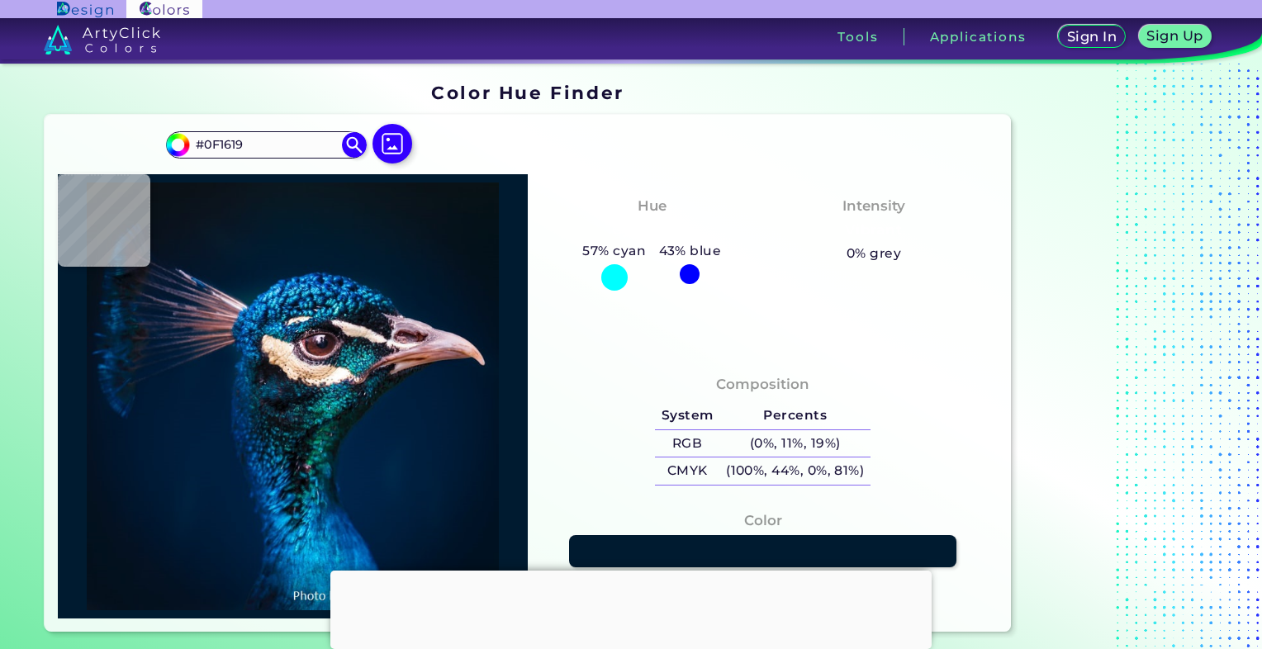
type input "#0A0A0F"
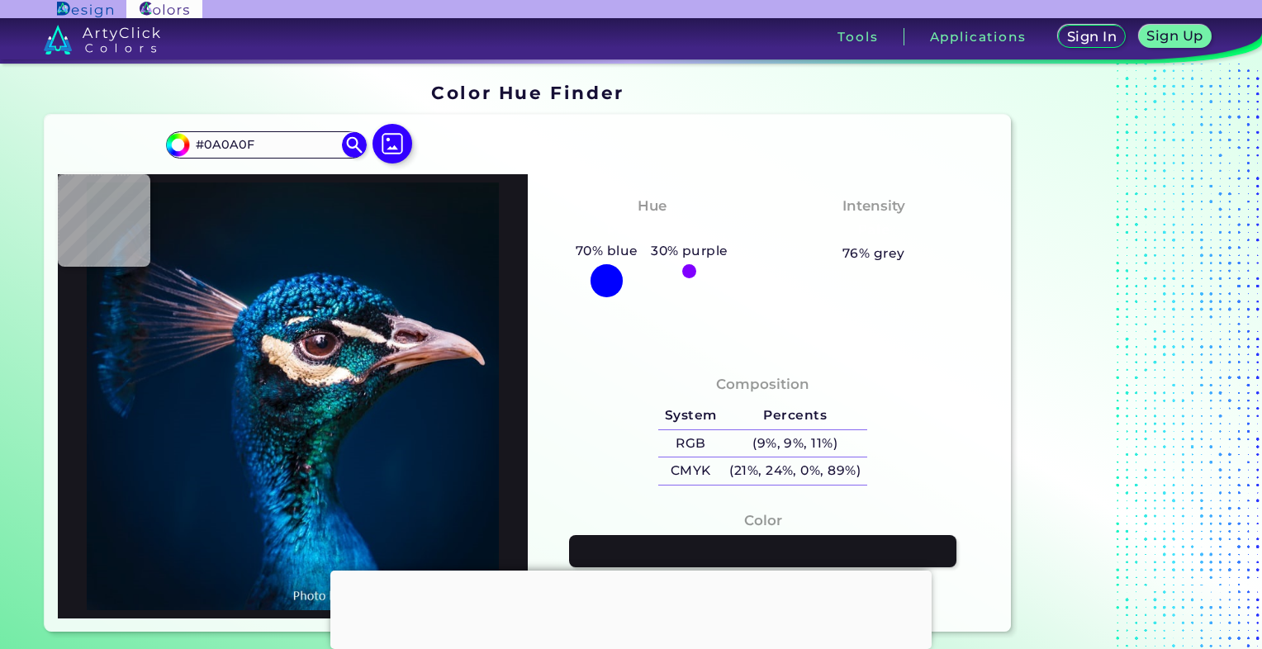
type input "#17161d"
type input "#17161D"
type input "#46353f"
type input "#46353F"
type input "#45343d"
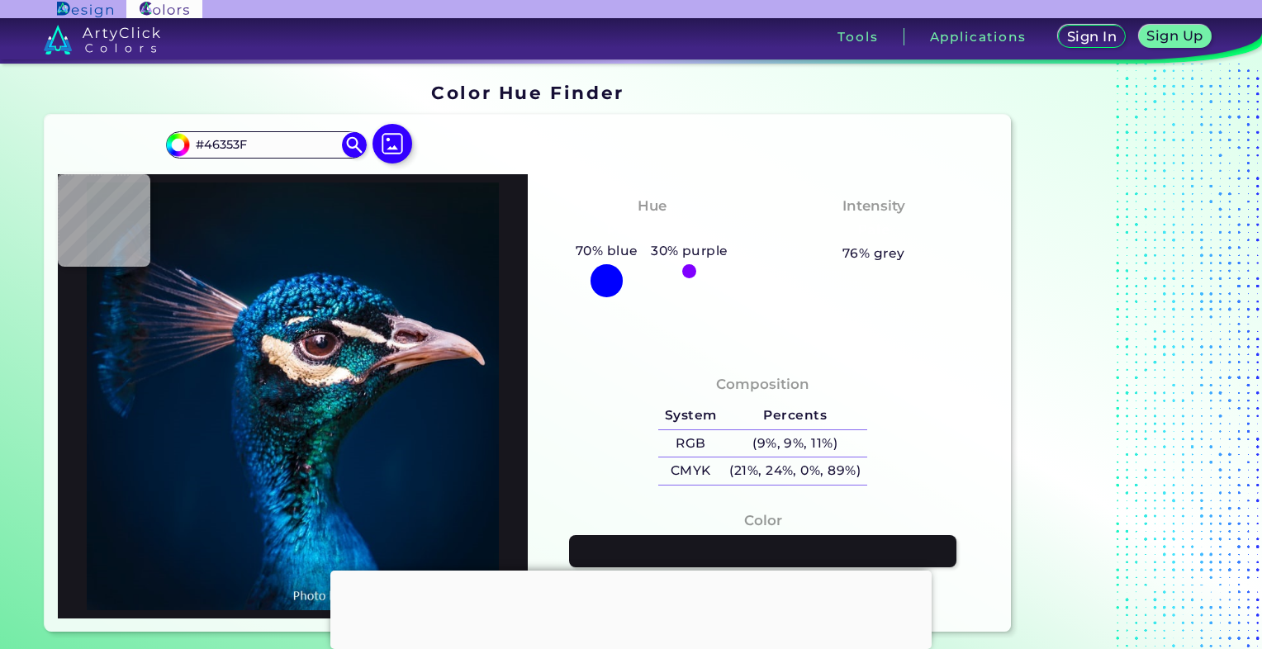
type input "#45343D"
type input "#120d14"
type input "#120D14"
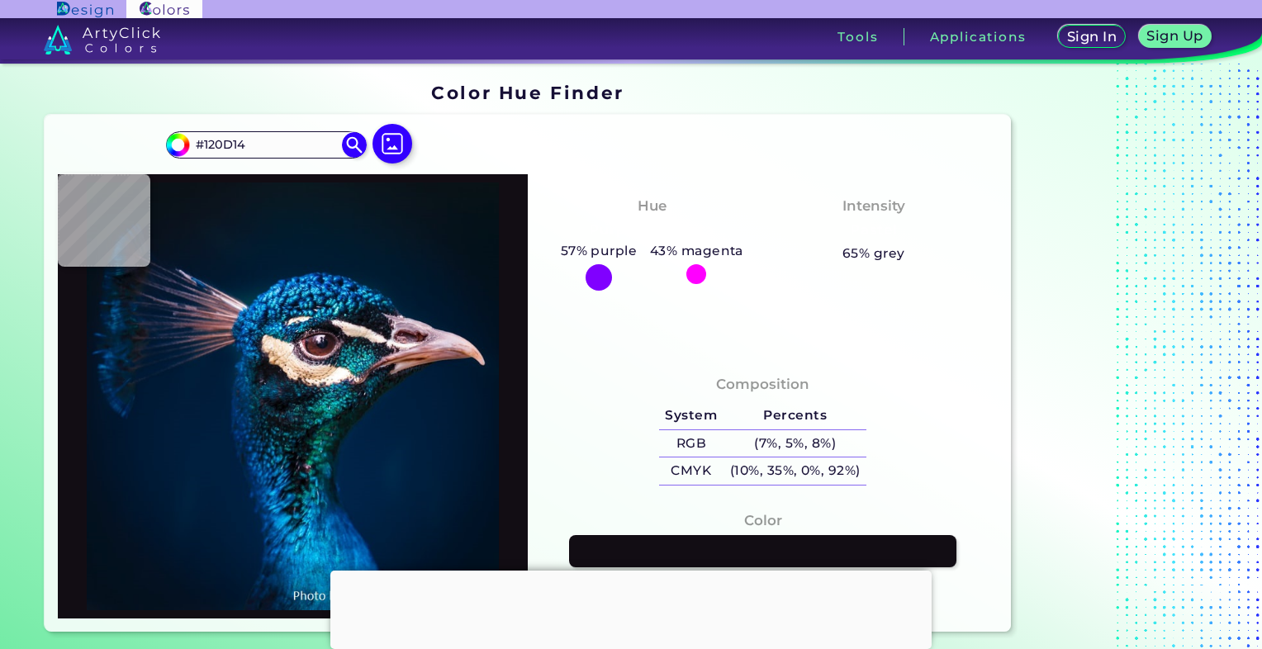
type input "#151018"
type input "#22141c"
type input "#22141C"
type input "#947680"
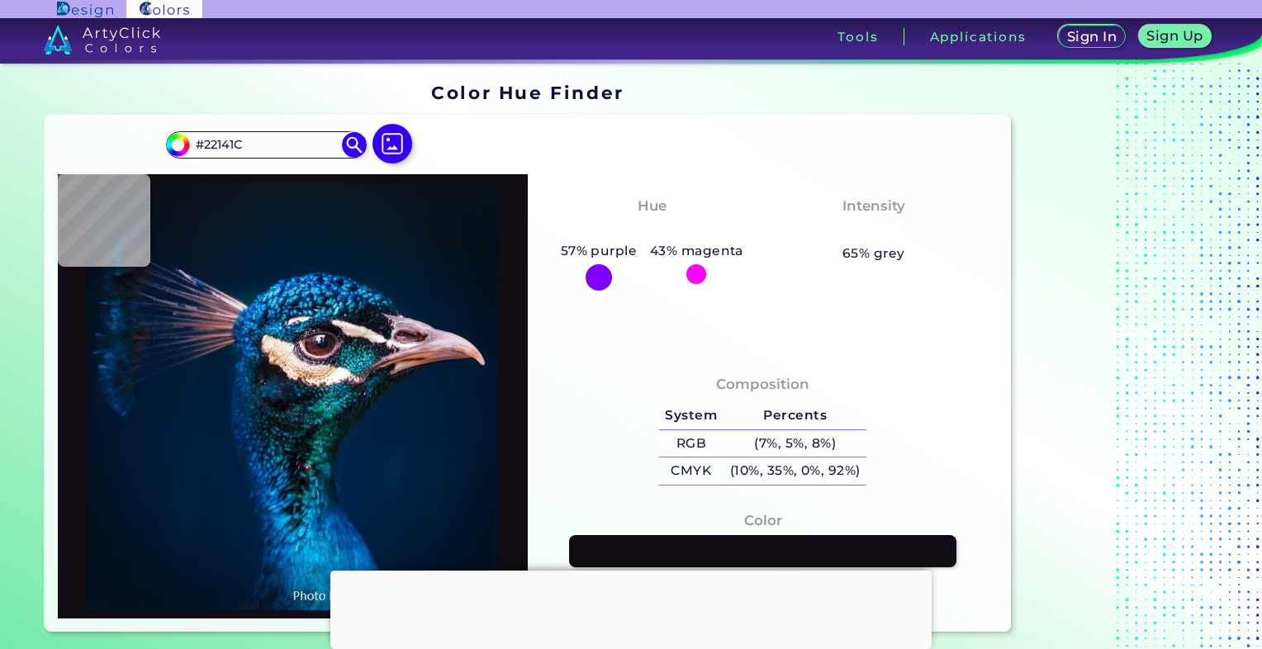
type input "#947680"
type input "#482c3e"
type input "#482C3E"
type input "#614950"
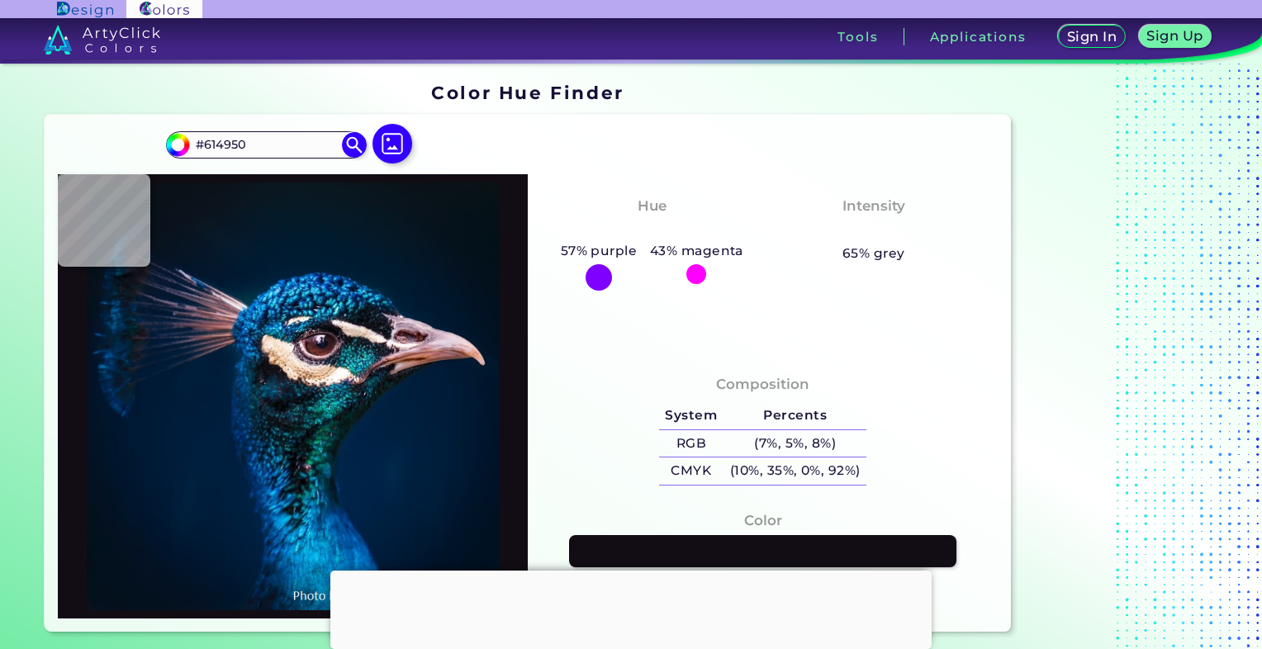
type input "#68454c"
type input "#68454C"
type input "#6b484a"
type input "#6B484A"
type input "#a28086"
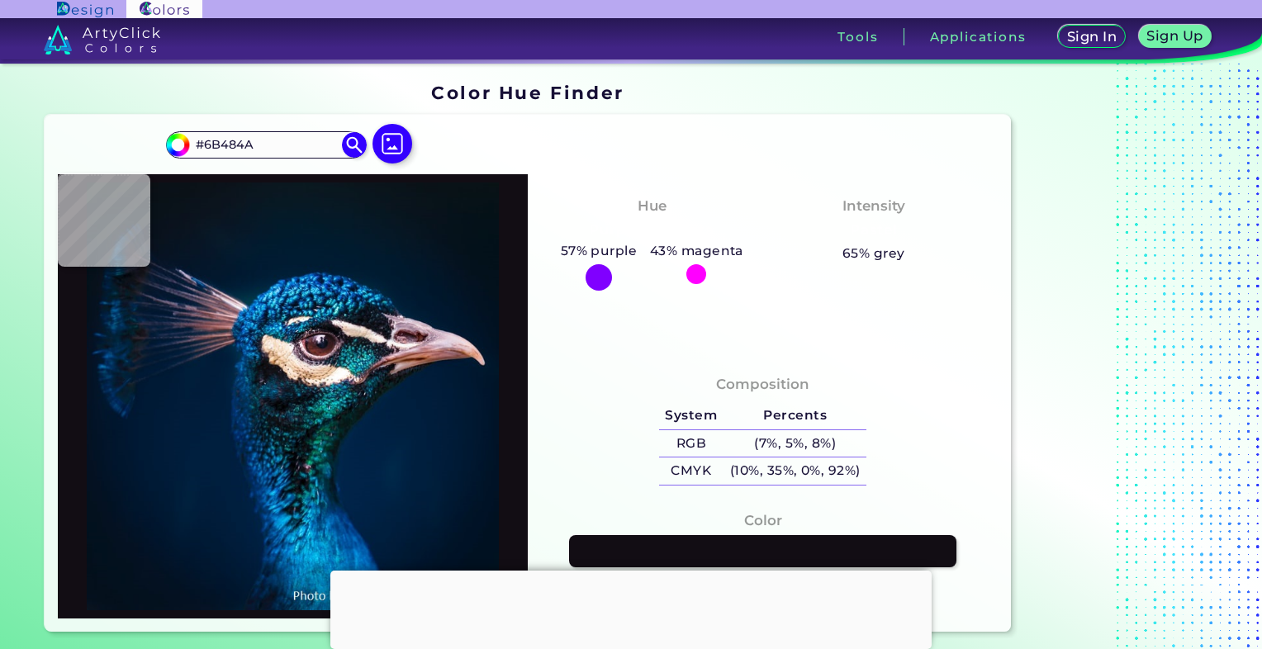
type input "#A28086"
type input "#89666b"
type input "#89666B"
type input "#492126"
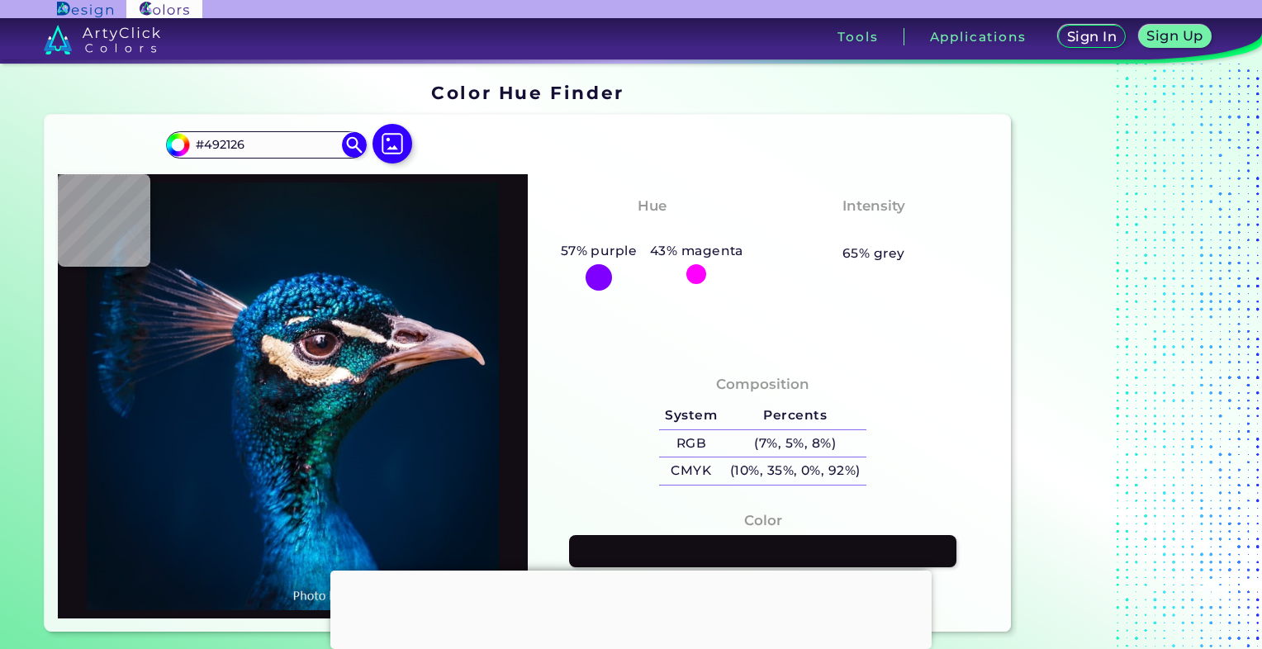
type input "#6a555d"
type input "#6A555D"
type input "#876574"
type input "#3b2a34"
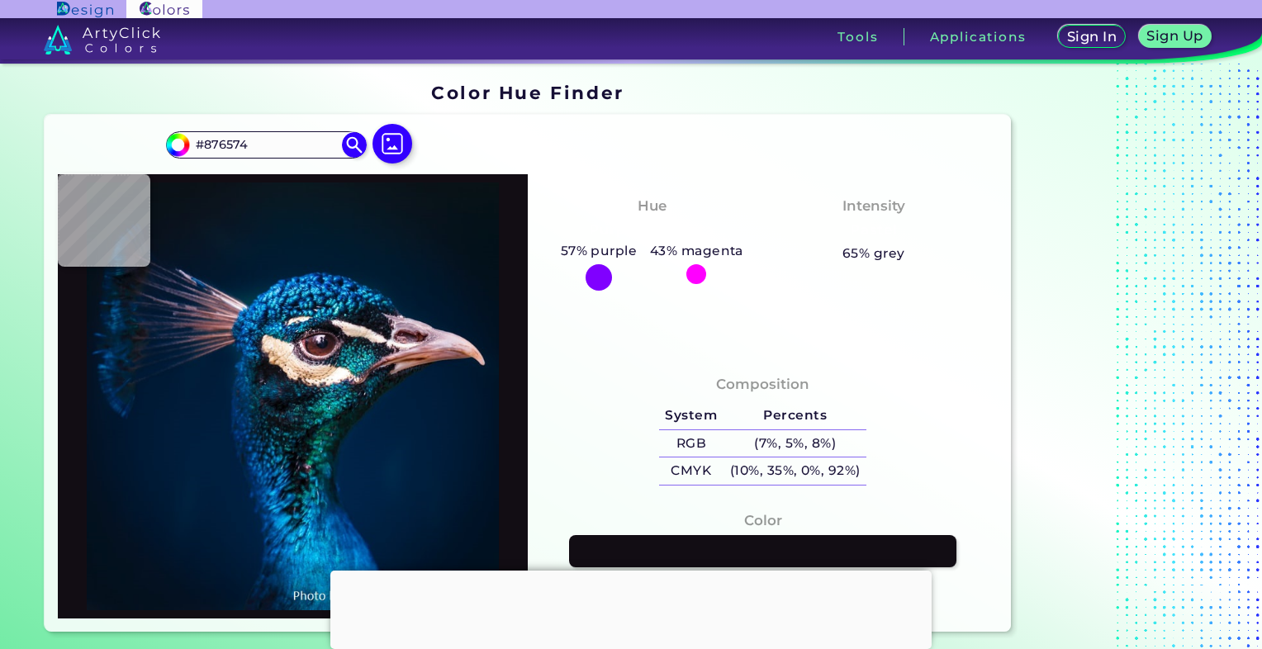
type input "#3B2A34"
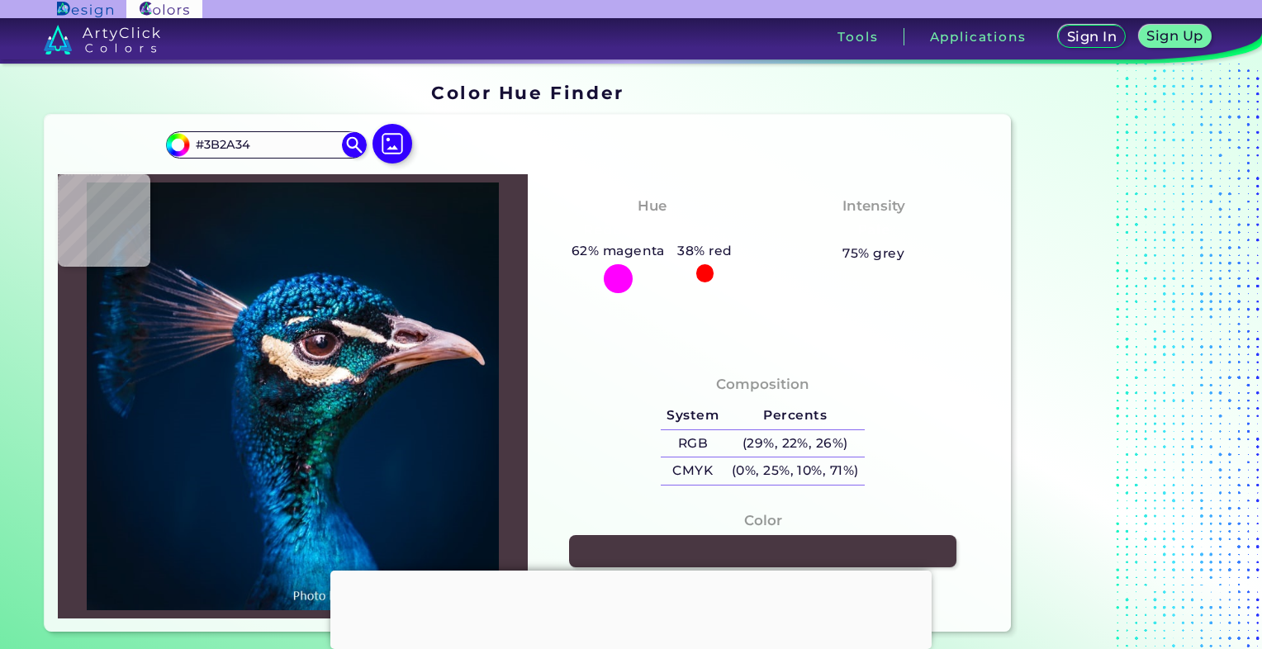
type input "#493742"
type input "#544353"
type input "#291b28"
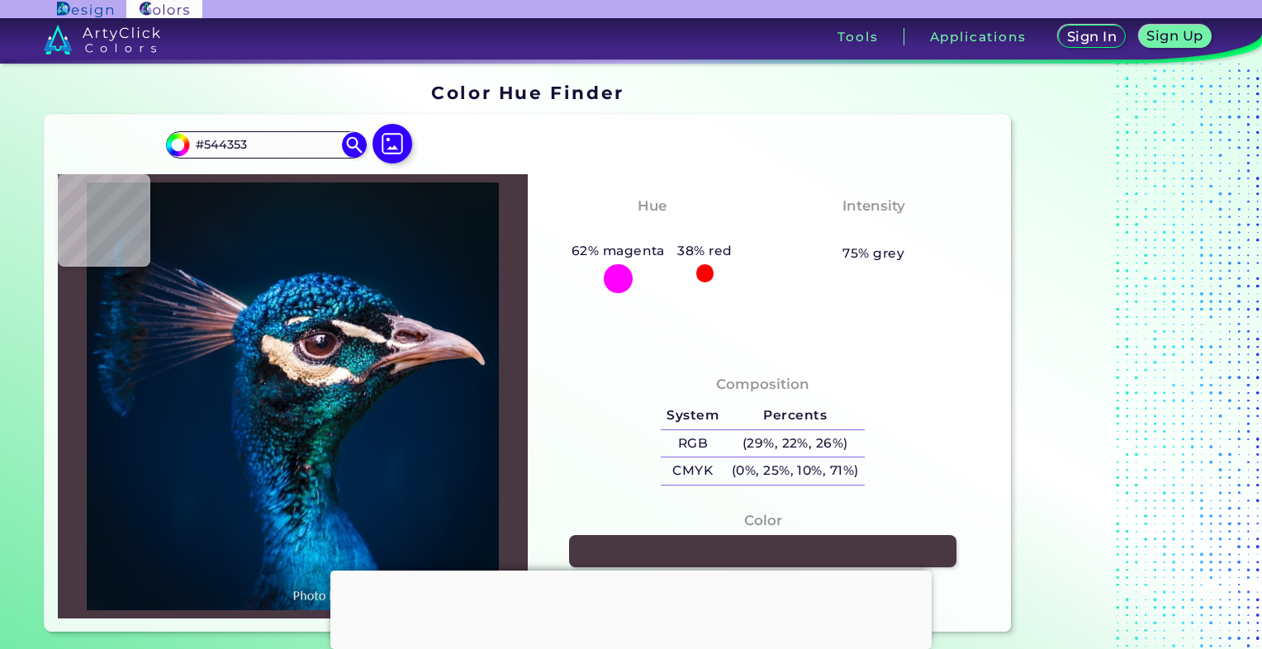
type input "#291B28"
type input "#a898a3"
type input "#A898A3"
type input "#e9dde6"
type input "#E9DDE6"
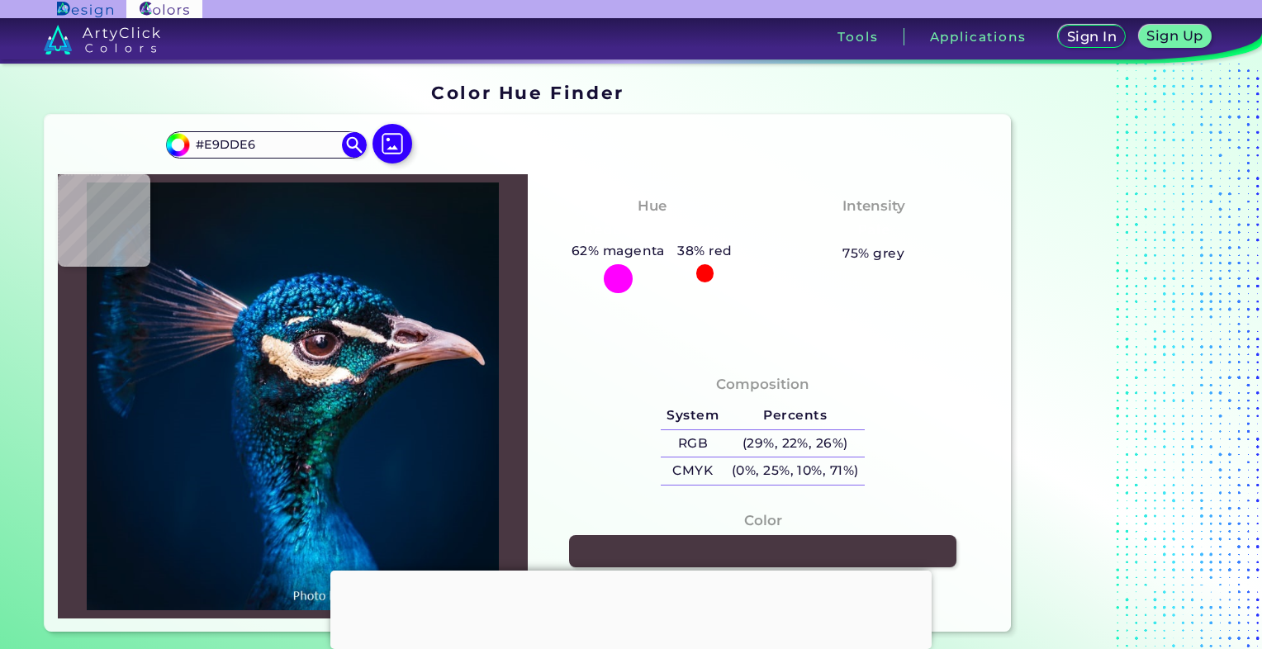
type input "#f9f3f7"
type input "#F9F3F7"
type input "#f1eaef"
type input "#F1EAEF"
type input "#e2d5dc"
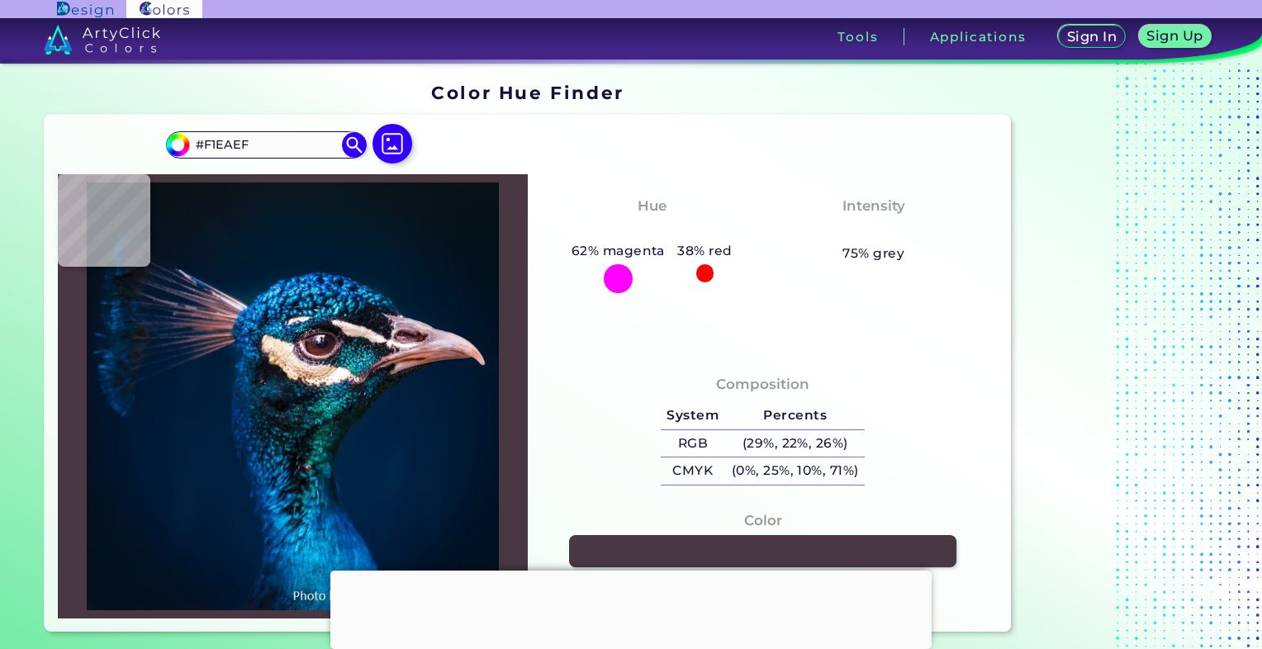
type input "#E2D5DC"
type input "#c7acb9"
type input "#C7ACB9"
type input "#cbafbd"
type input "#CBAFBD"
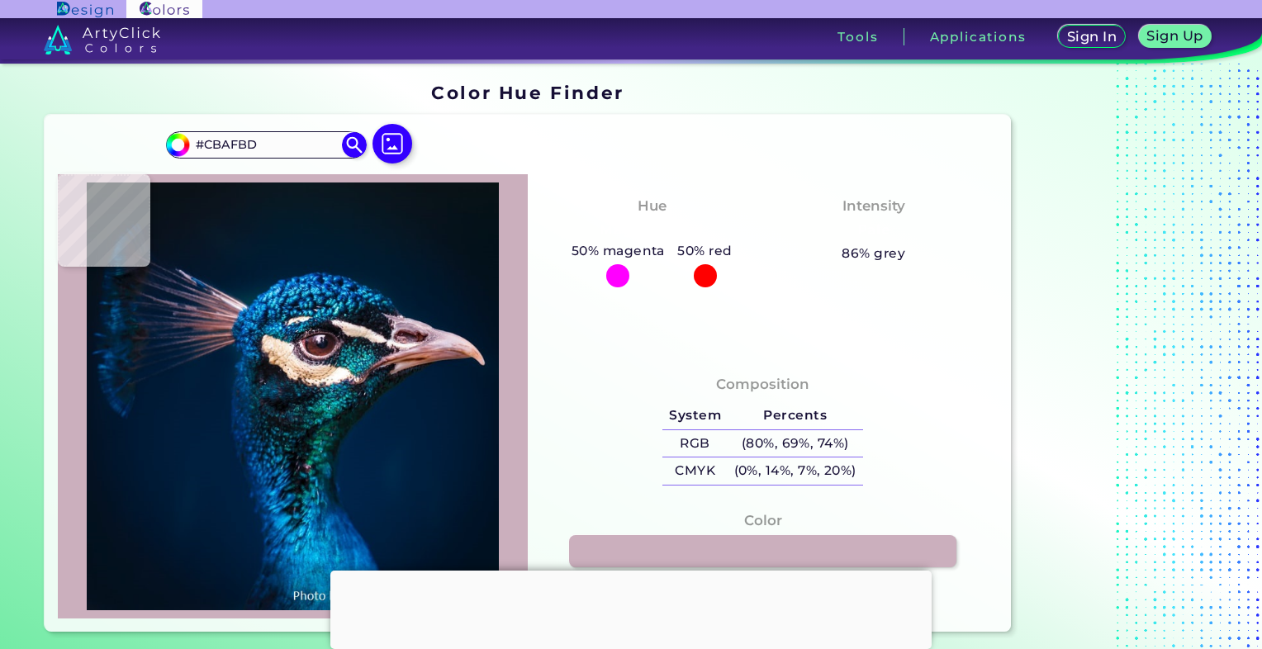
type input "#8e7481"
type input "#8E7481"
type input "#7e6674"
type input "#7E6674"
type input "#523347"
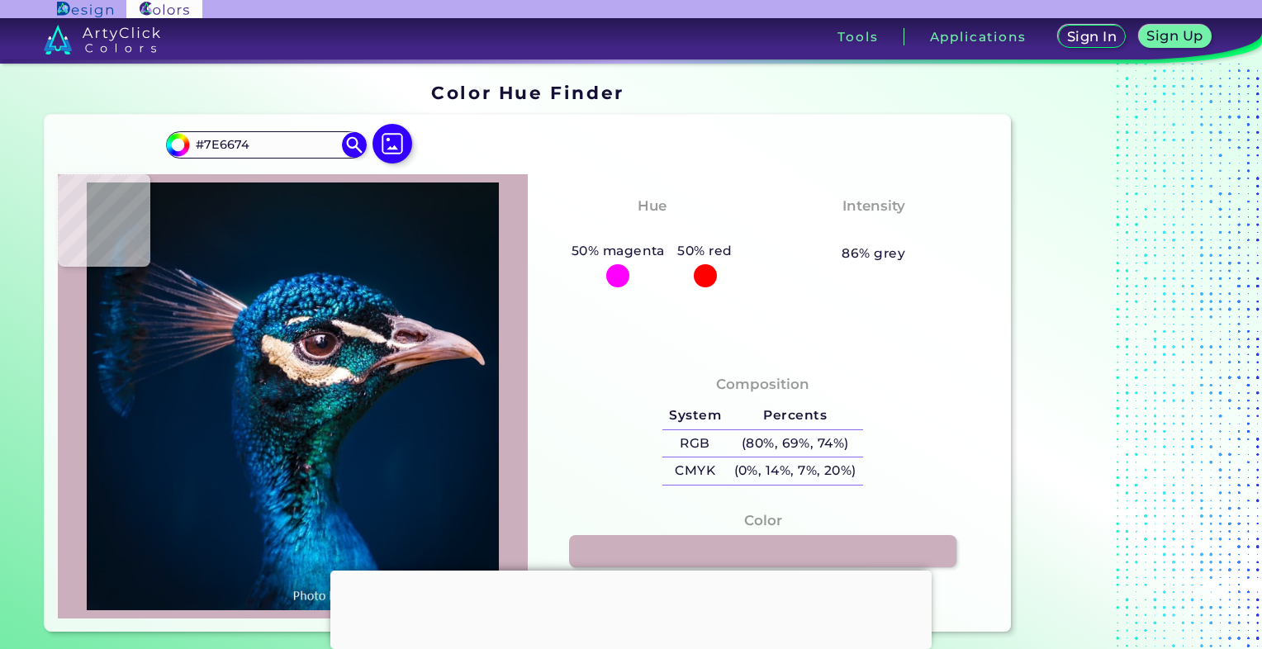
type input "#523347"
type input "#553345"
type input "#815c6d"
type input "#815C6D"
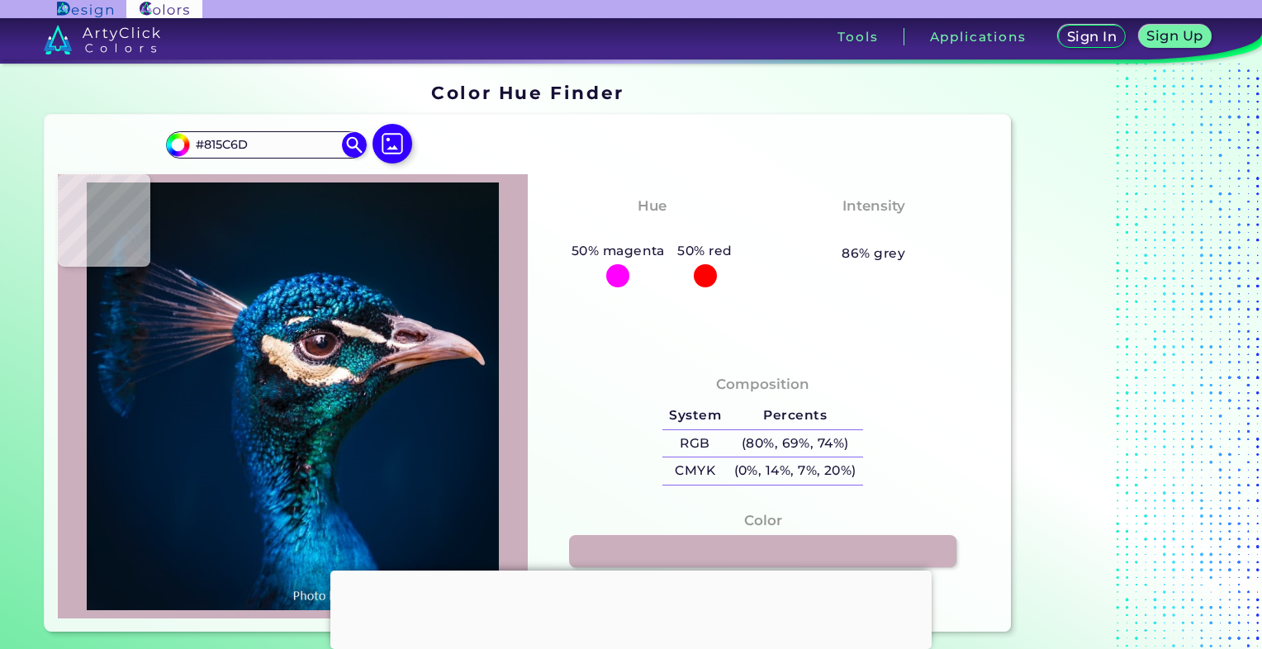
type input "#fae1e6"
type input "#FAE1E6"
type input "#fdedf1"
type input "#FDEDF1"
type input "#f2d3d6"
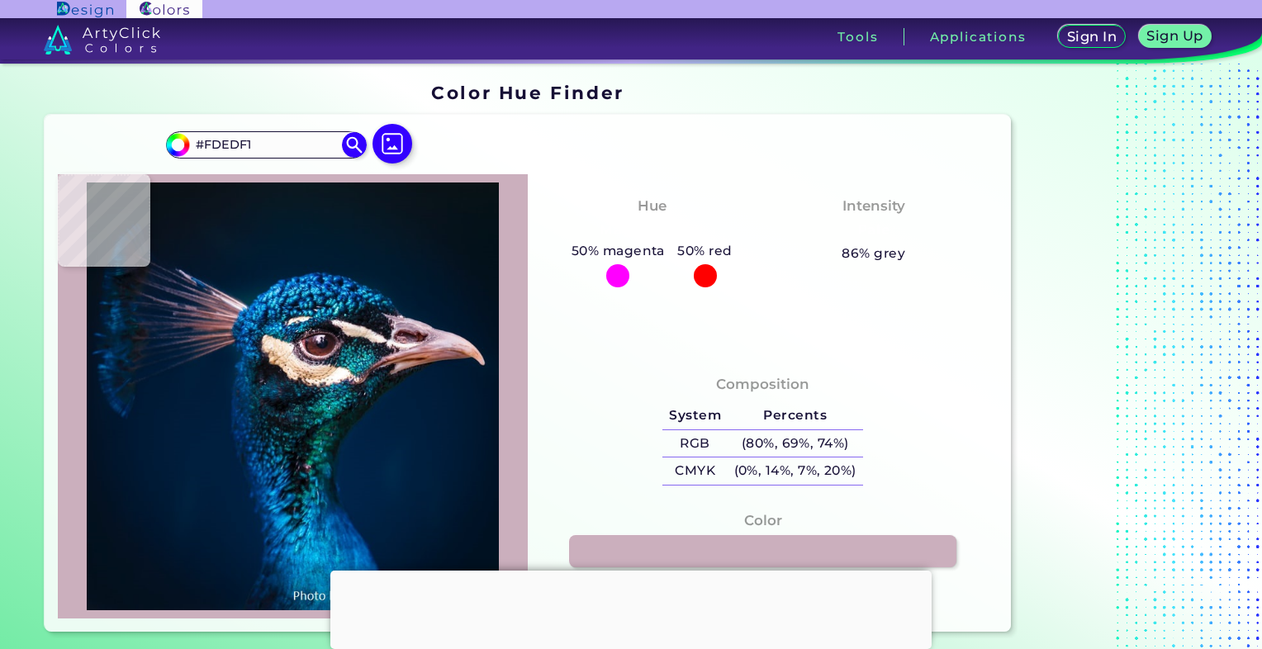
type input "#F2D3D6"
type input "#ae797e"
type input "#AE797E"
type input "#724448"
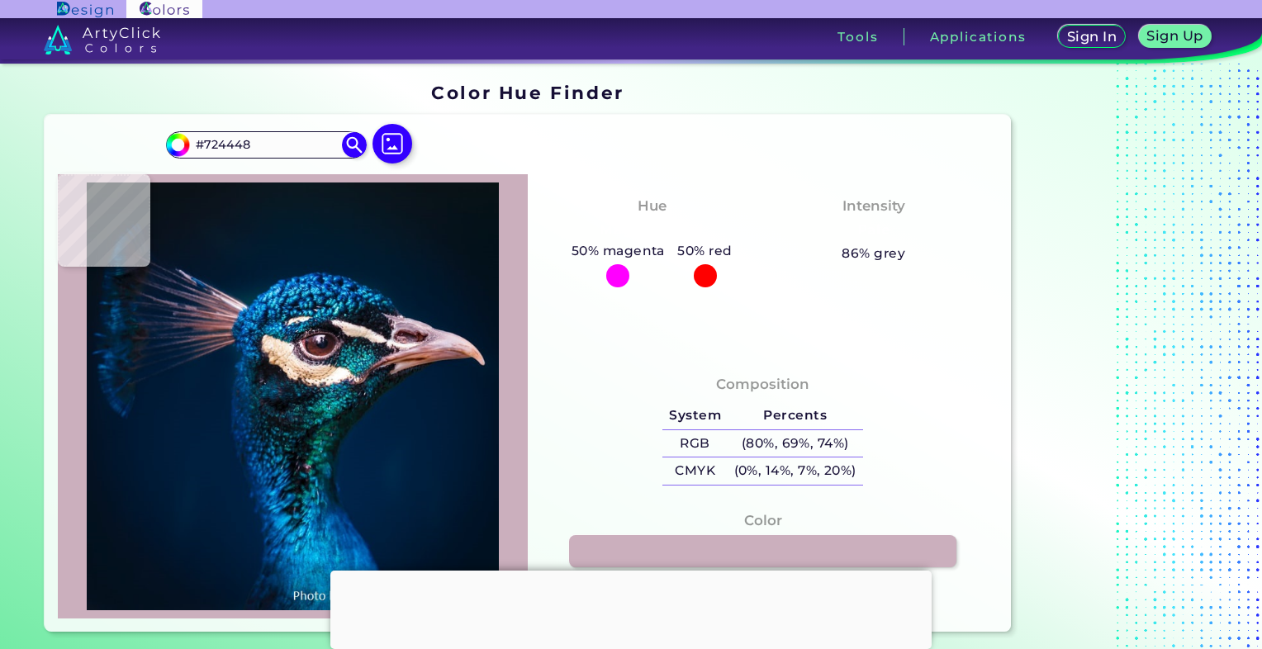
type input "#2b1416"
type input "#2B1416"
type input "#251112"
type input "#281314"
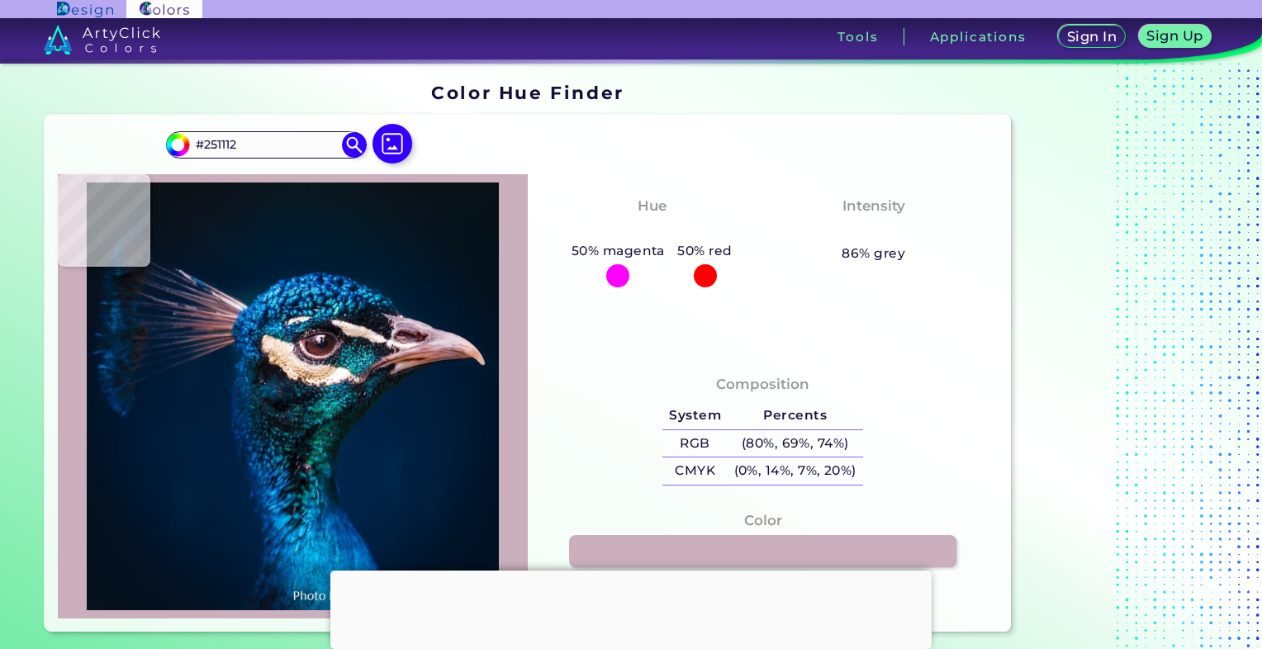
type input "#281314"
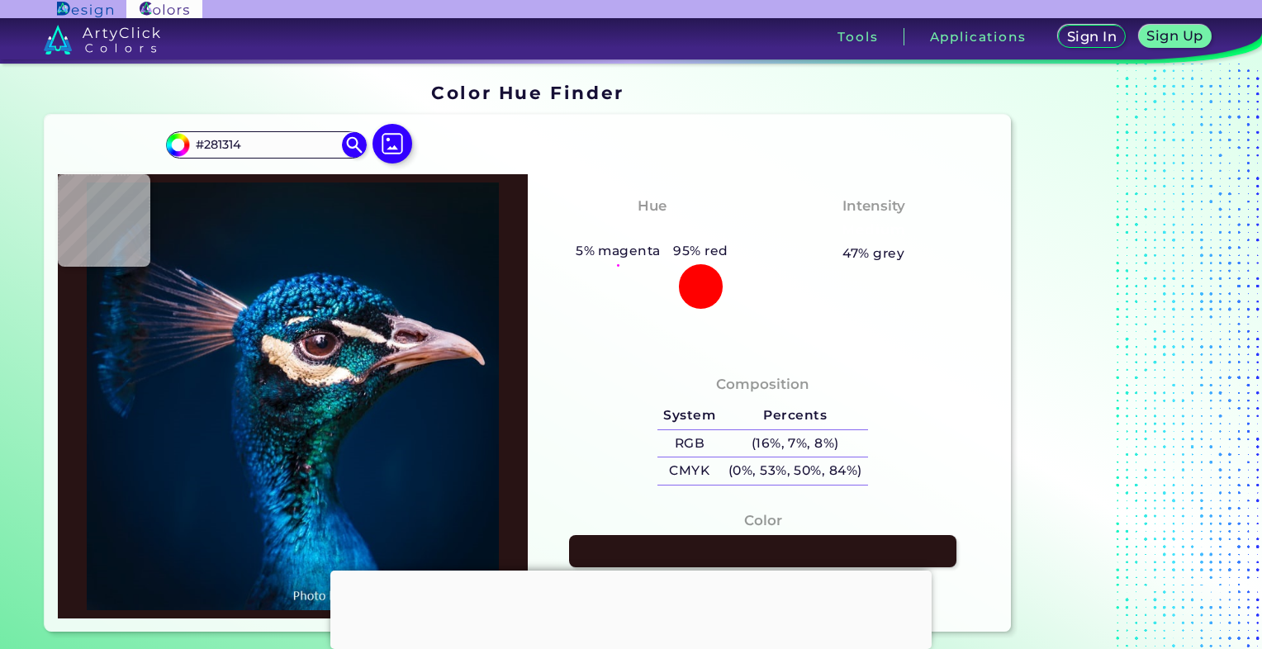
type input "#321b1c"
type input "#321B1C"
type input "#592e2f"
type input "#592E2F"
type input "#542a28"
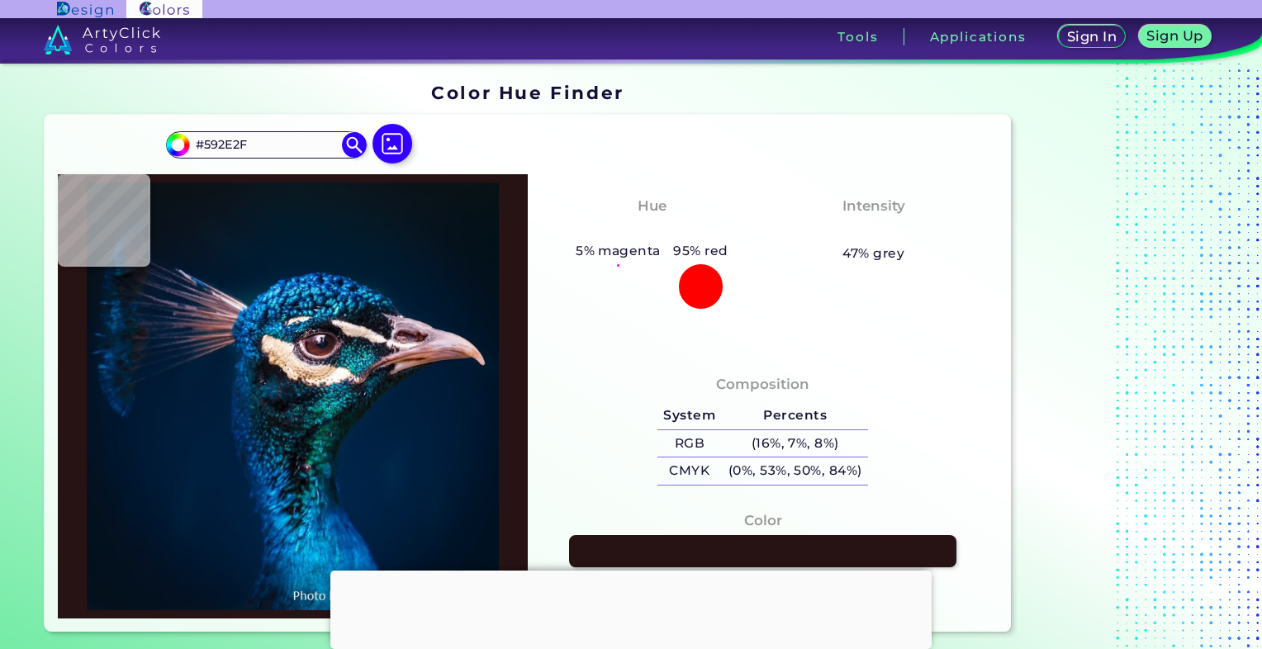
type input "#542A28"
type input "#532925"
type input "#4b2623"
type input "#4B2623"
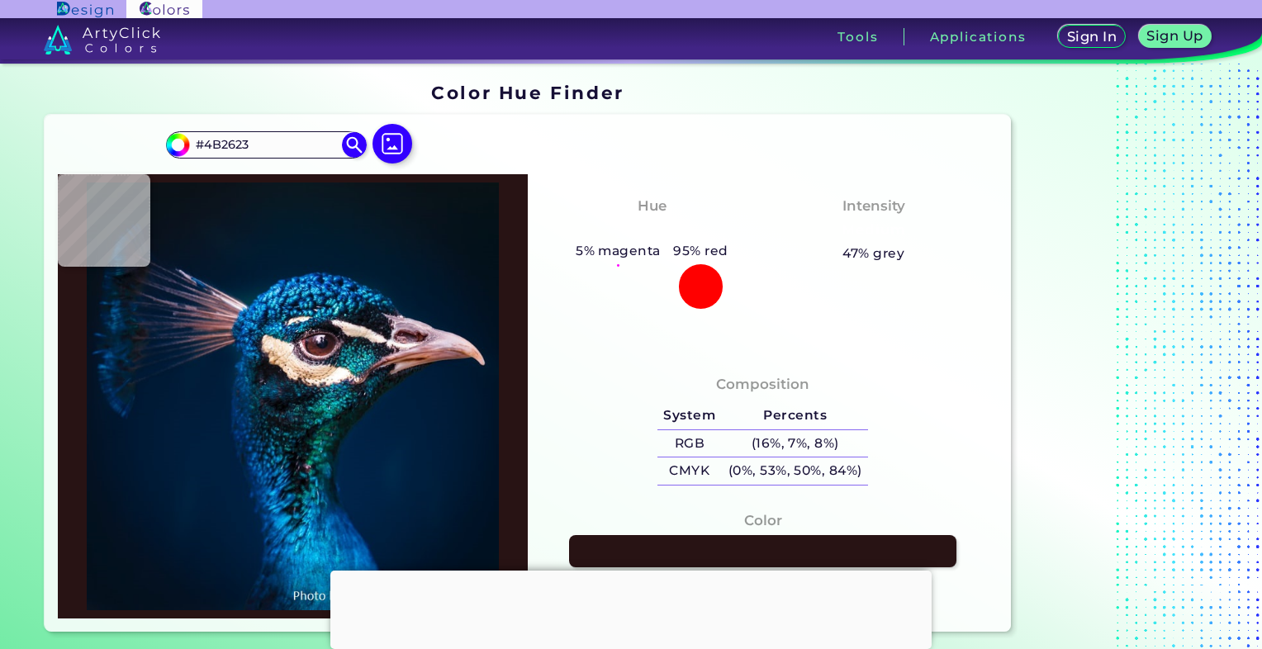
type input "#492726"
type input "#462628"
type input "#412229"
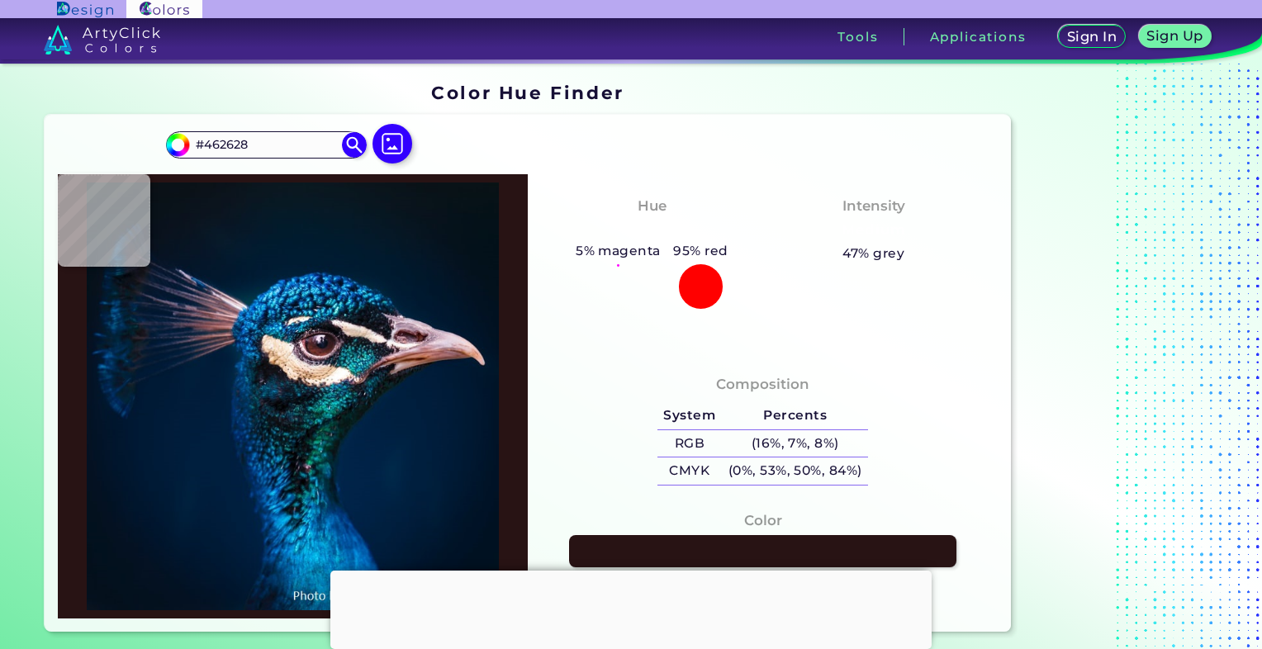
type input "#412229"
type input "#2d1921"
type input "#2D1921"
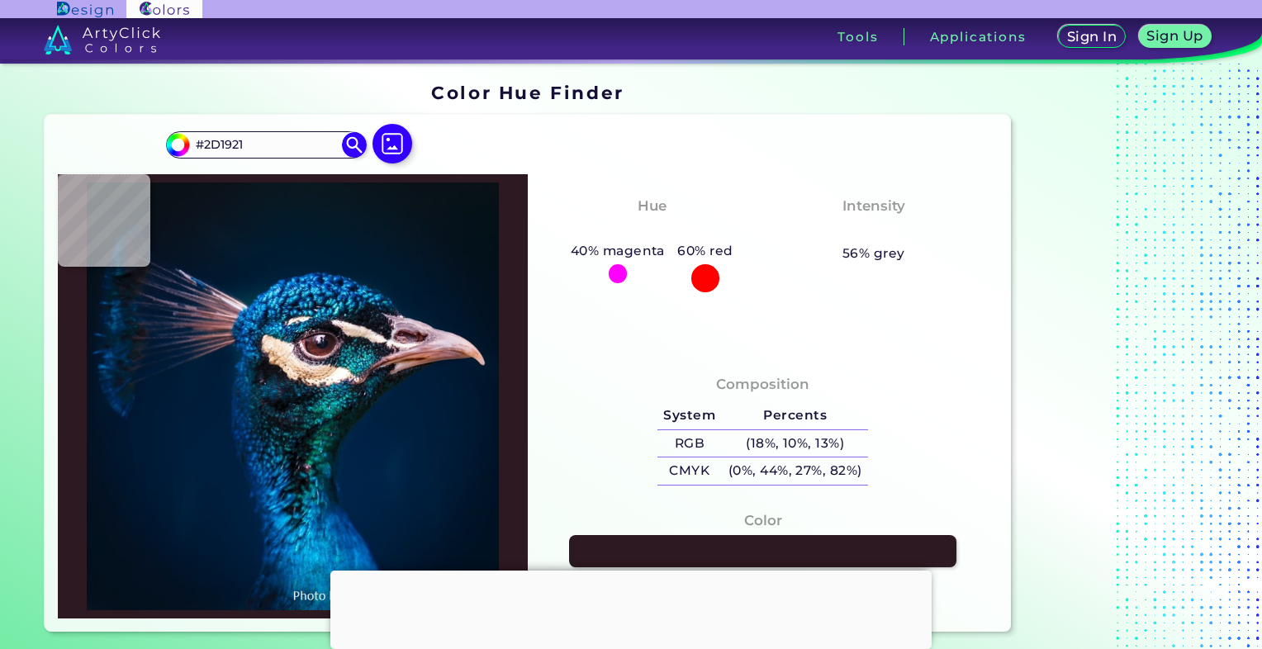
type input "#140912"
type input "#0e0e1d"
type input "#0E0E1D"
type input "#0e1122"
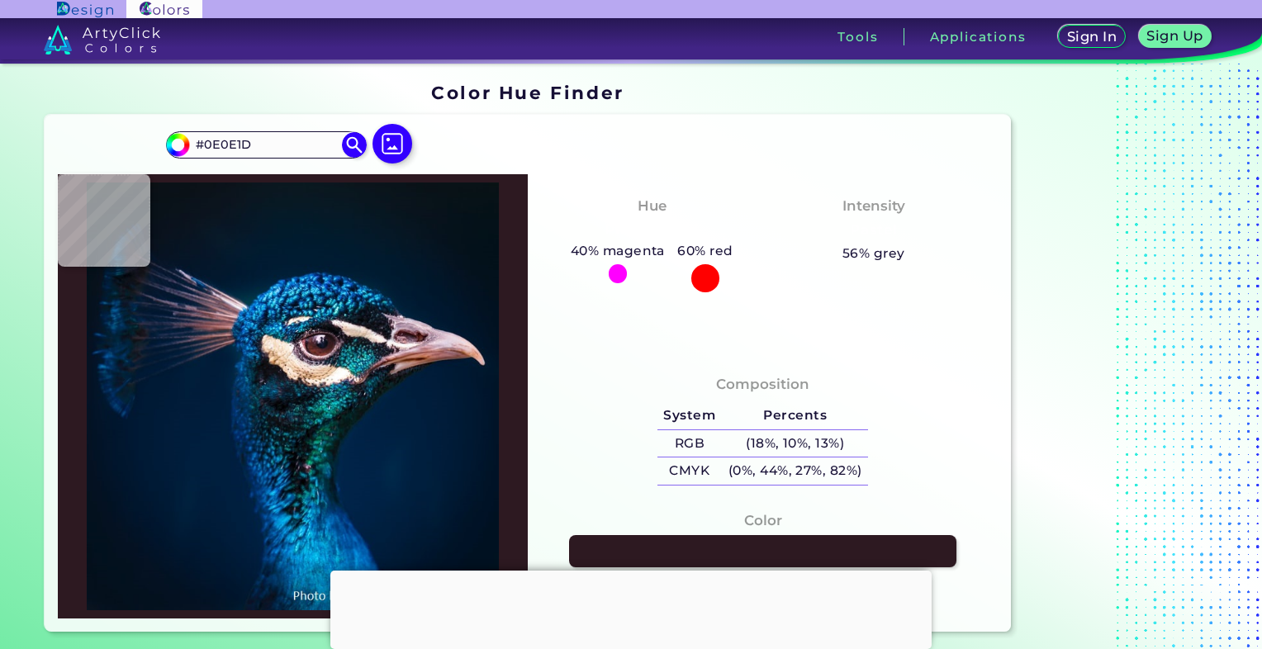
type input "#0E1122"
type input "#0c1427"
type input "#0C1427"
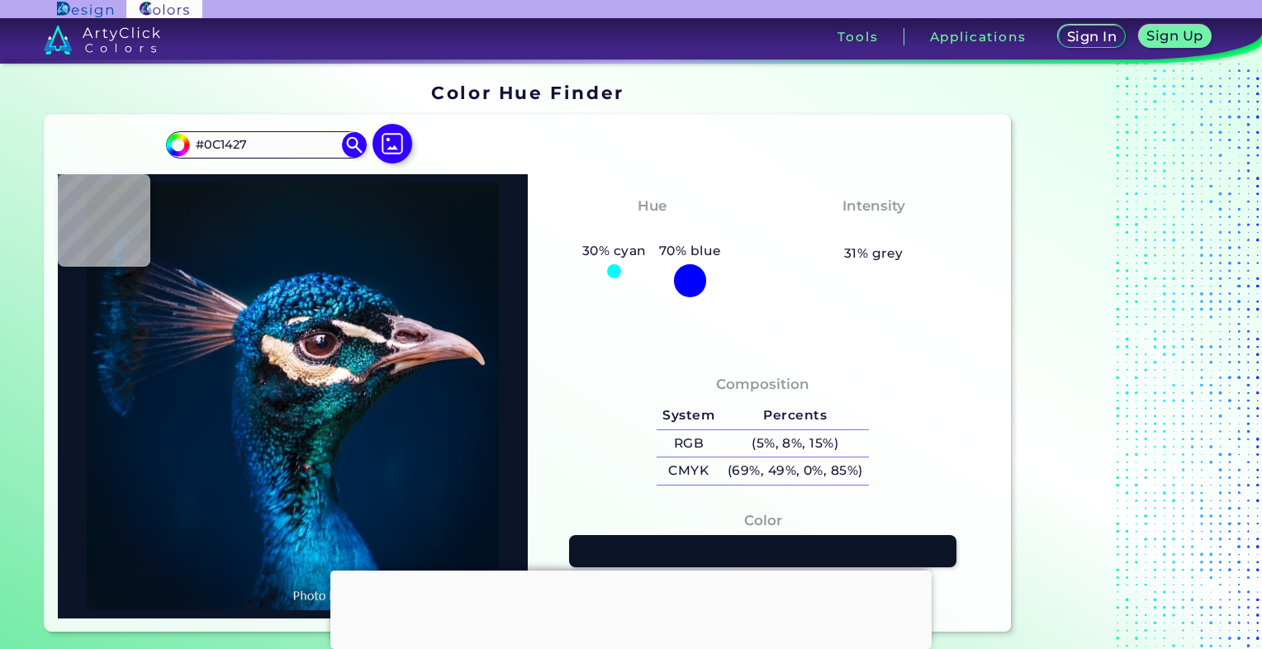
type input "#0e192f"
type input "#0E192F"
type input "#12182a"
type input "#12182A"
type input "#0b0f1a"
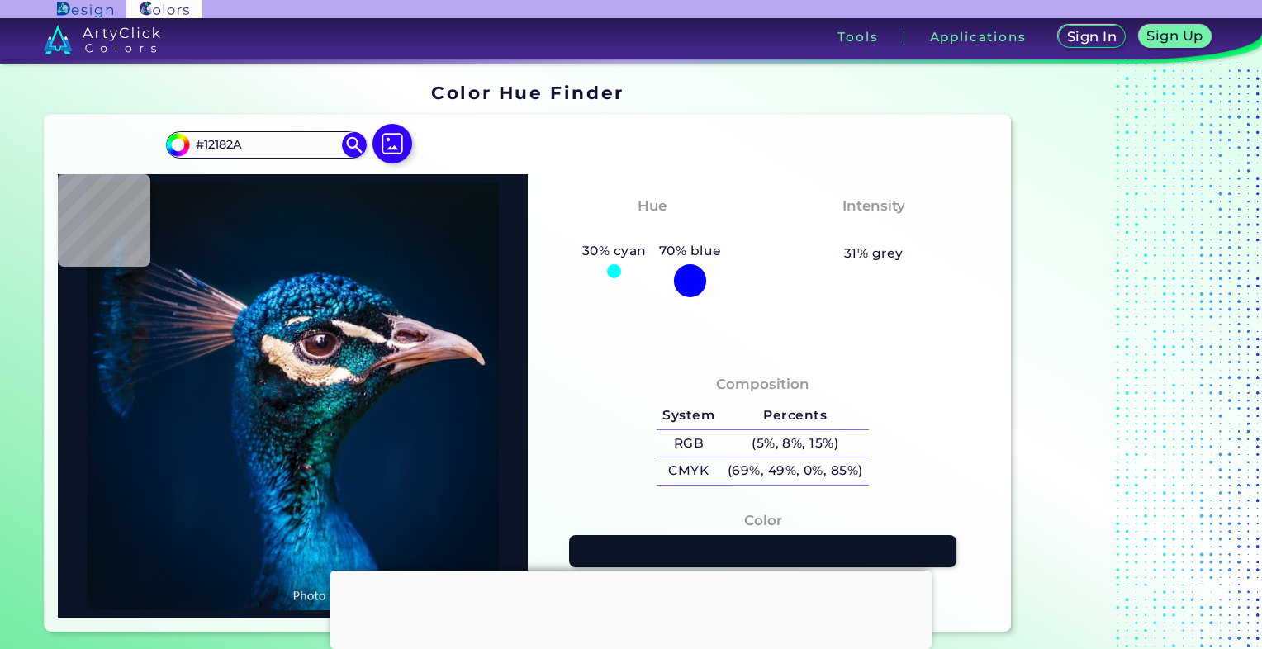
type input "#0B0F1A"
type input "#2a1821"
type input "#2A1821"
type input "#3d1d1e"
type input "#3D1D1E"
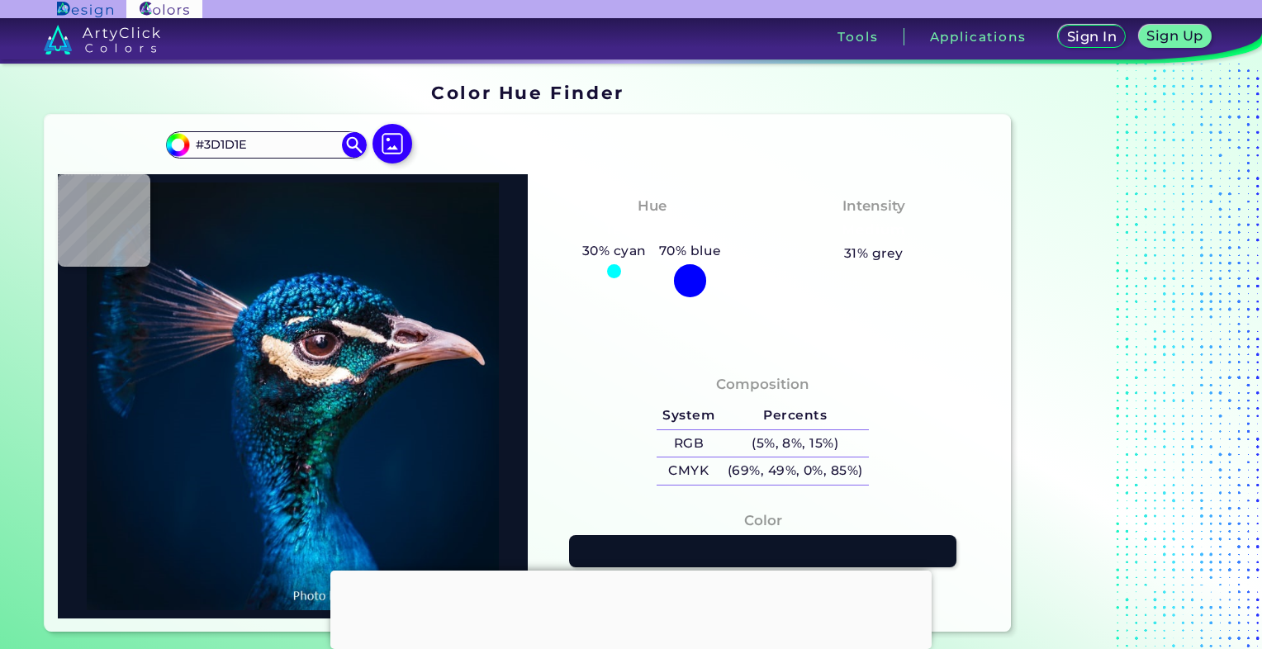
type input "#563337"
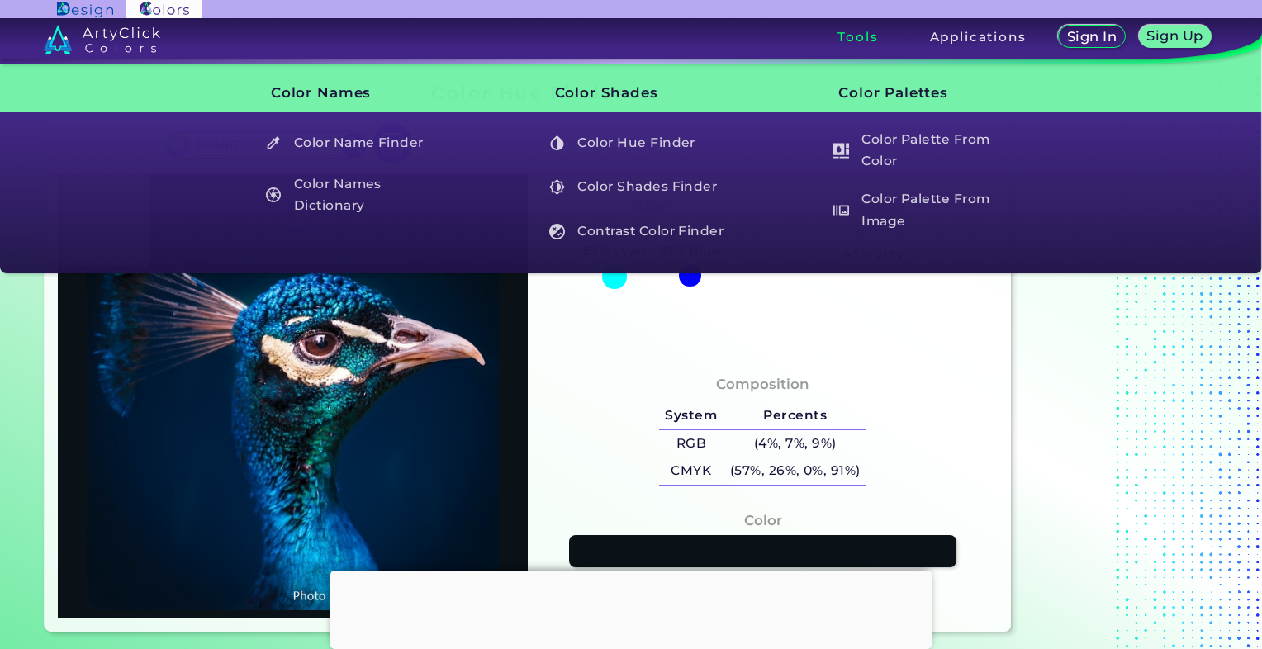
click at [844, 36] on h3 "Tools" at bounding box center [857, 37] width 40 height 12
